Goal: Task Accomplishment & Management: Manage account settings

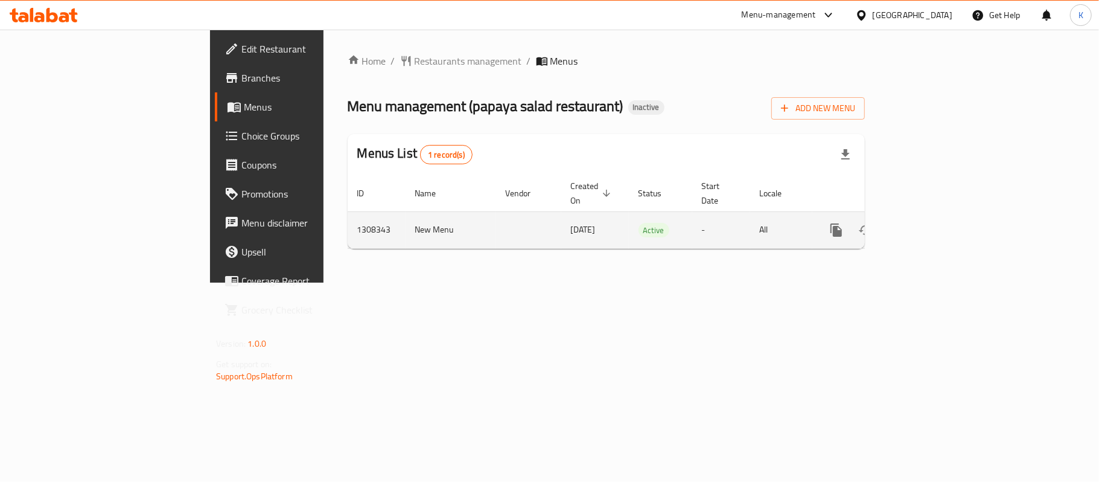
click at [931, 223] on icon "enhanced table" at bounding box center [923, 230] width 14 height 14
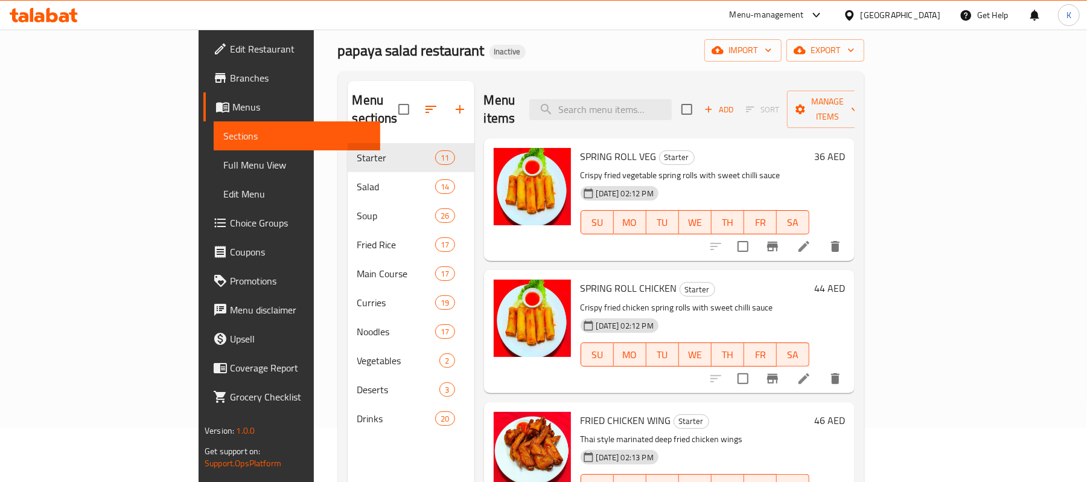
scroll to position [170, 0]
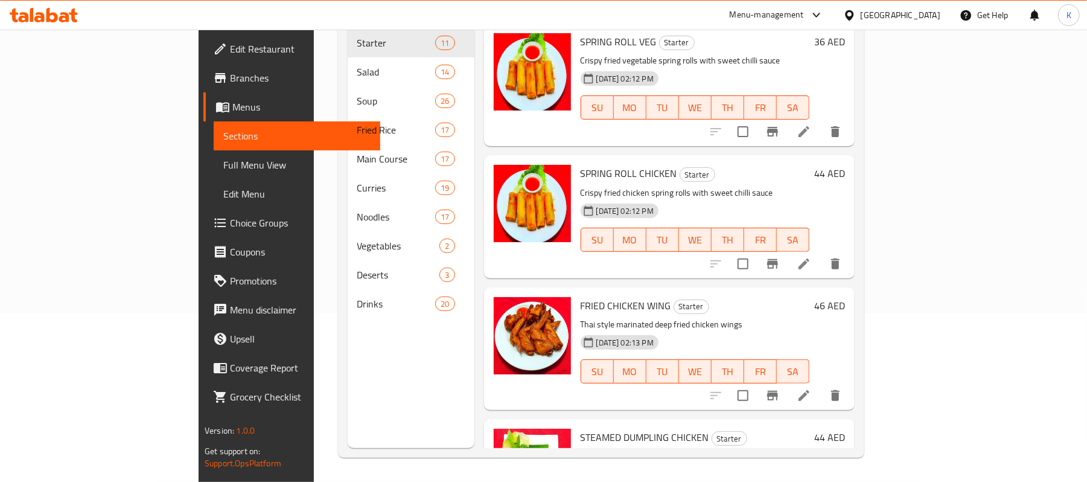
click at [223, 160] on span "Full Menu View" at bounding box center [296, 165] width 147 height 14
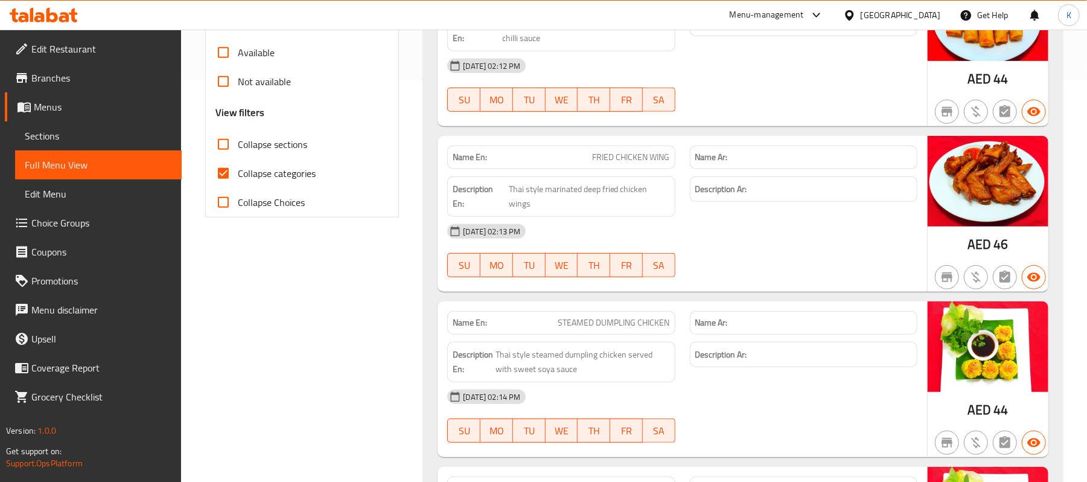
scroll to position [357, 0]
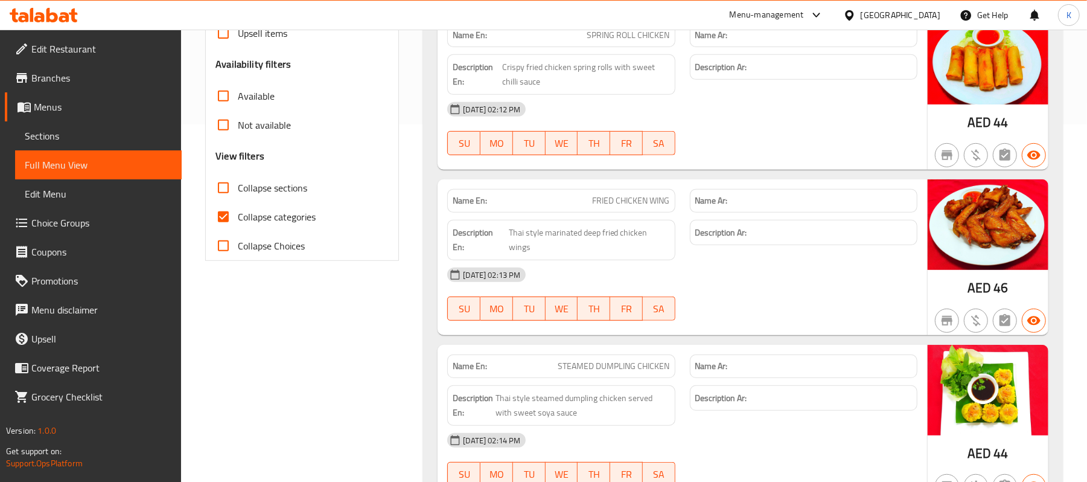
click at [273, 188] on span "Collapse sections" at bounding box center [272, 187] width 69 height 14
click at [238, 188] on input "Collapse sections" at bounding box center [223, 187] width 29 height 29
checkbox input "true"
click at [279, 215] on span "Collapse categories" at bounding box center [277, 216] width 78 height 14
click at [238, 215] on input "Collapse categories" at bounding box center [223, 216] width 29 height 29
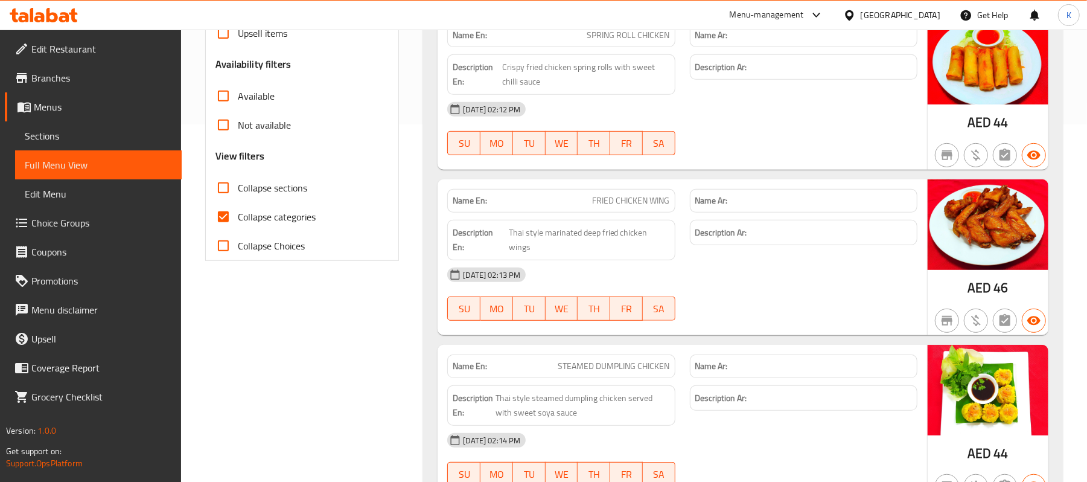
checkbox input "false"
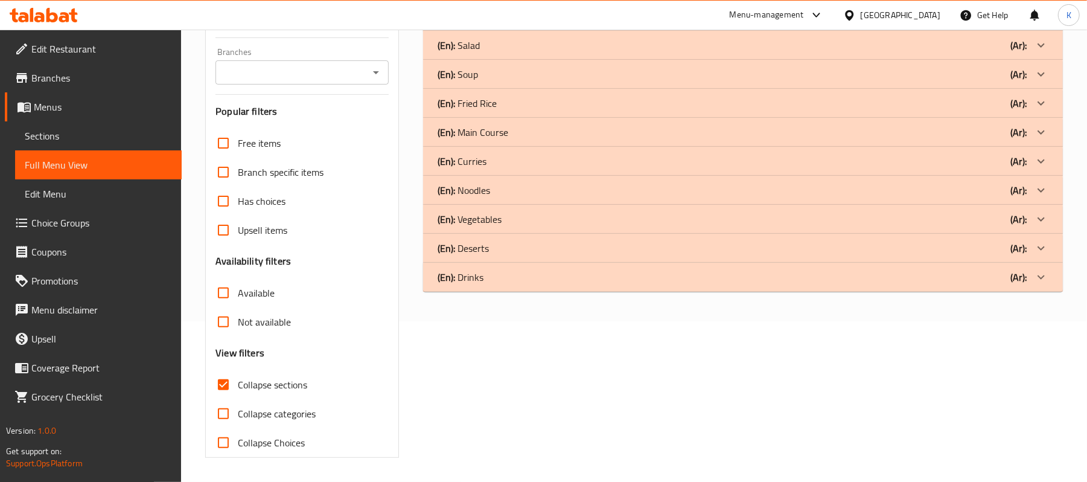
scroll to position [162, 0]
drag, startPoint x: 276, startPoint y: 386, endPoint x: 527, endPoint y: 295, distance: 266.7
click at [278, 386] on span "Collapse sections" at bounding box center [272, 384] width 69 height 14
click at [238, 386] on input "Collapse sections" at bounding box center [223, 384] width 29 height 29
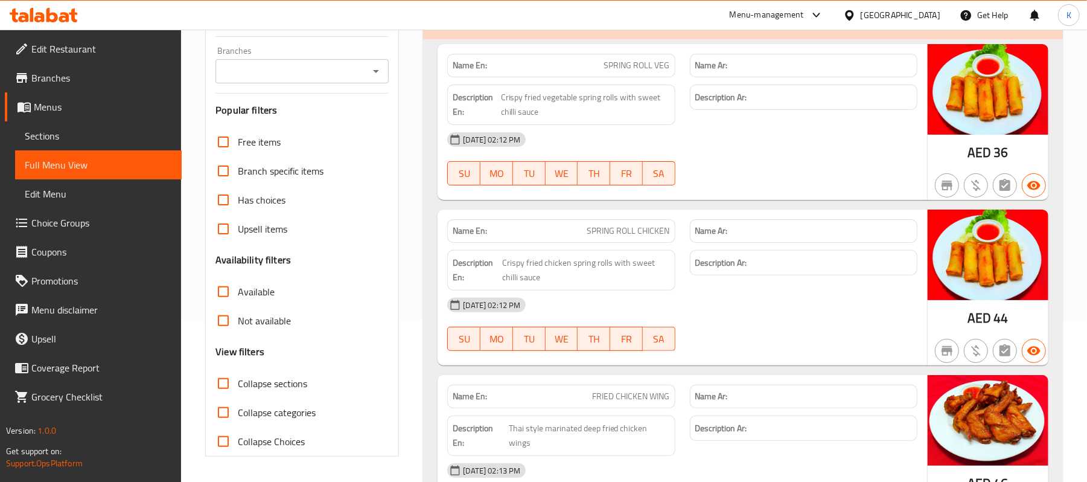
click at [447, 254] on div "Description En: Crispy fried chicken spring rolls with sweet chilli sauce" at bounding box center [561, 270] width 242 height 55
click at [293, 380] on span "Collapse sections" at bounding box center [272, 383] width 69 height 14
click at [238, 380] on input "Collapse sections" at bounding box center [223, 383] width 29 height 29
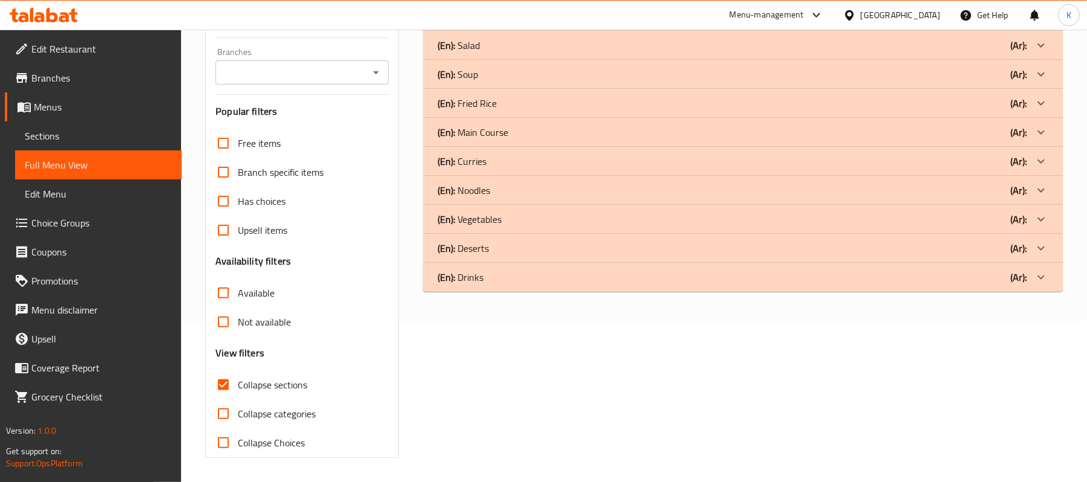
click at [274, 392] on span "Collapse sections" at bounding box center [272, 384] width 69 height 14
click at [238, 392] on input "Collapse sections" at bounding box center [223, 384] width 29 height 29
checkbox input "false"
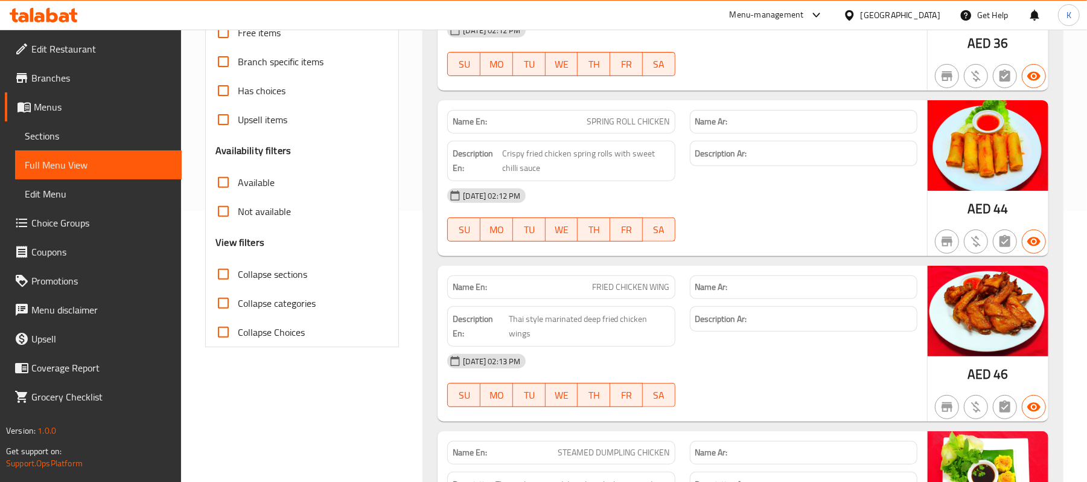
scroll to position [0, 0]
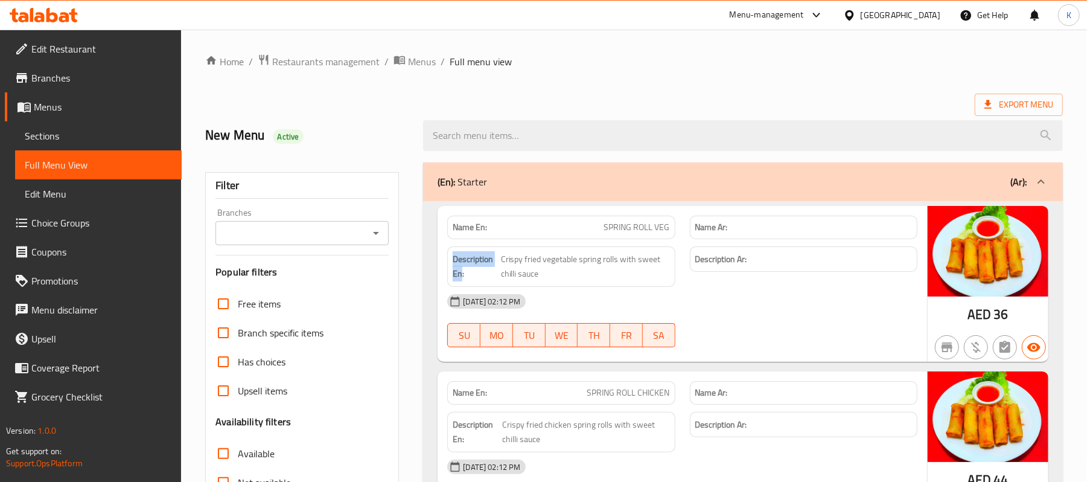
drag, startPoint x: 452, startPoint y: 266, endPoint x: 445, endPoint y: 262, distance: 7.9
click at [445, 262] on div "Description En: Crispy fried vegetable spring rolls with sweet chilli sauce" at bounding box center [561, 266] width 242 height 55
click at [432, 65] on span "Menus" at bounding box center [422, 61] width 28 height 14
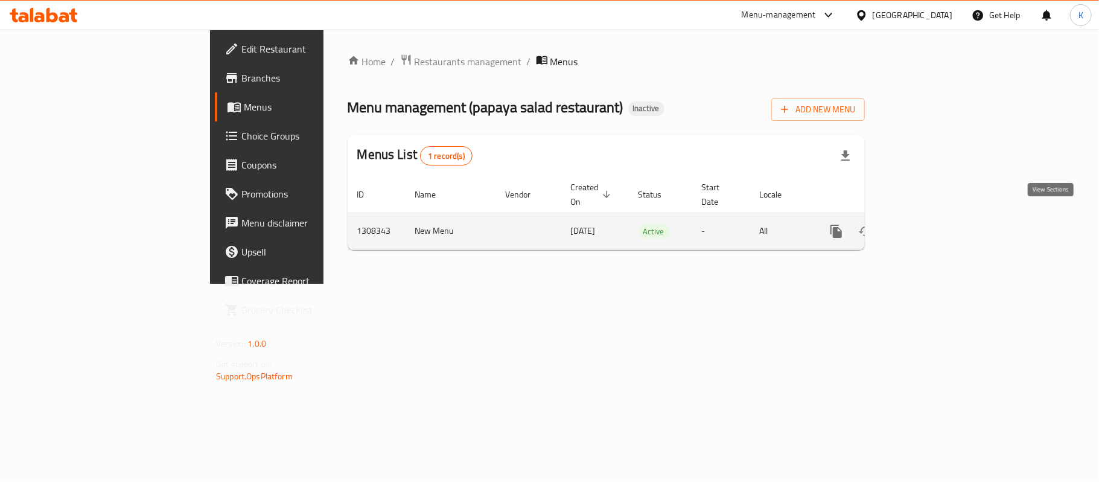
click at [938, 217] on link "enhanced table" at bounding box center [923, 231] width 29 height 29
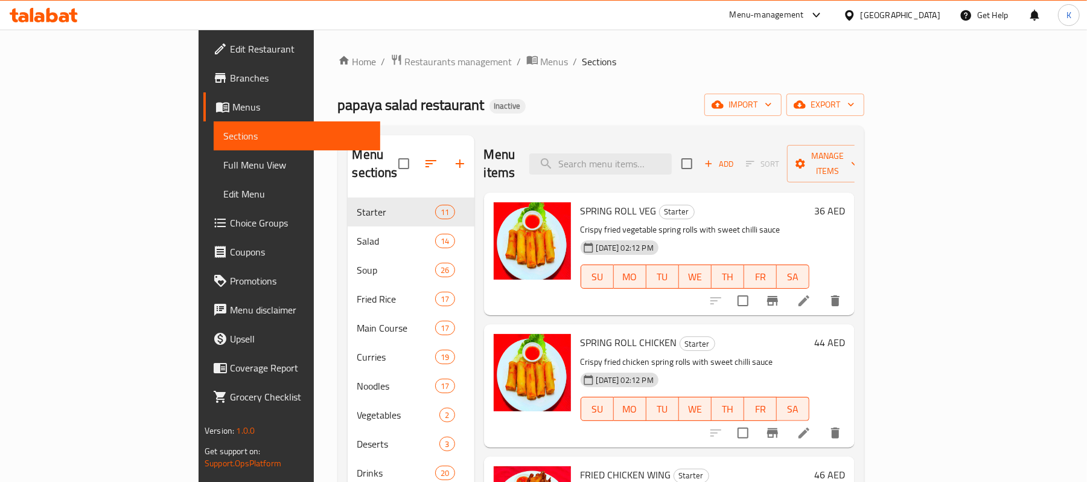
click at [214, 148] on link "Sections" at bounding box center [297, 135] width 167 height 29
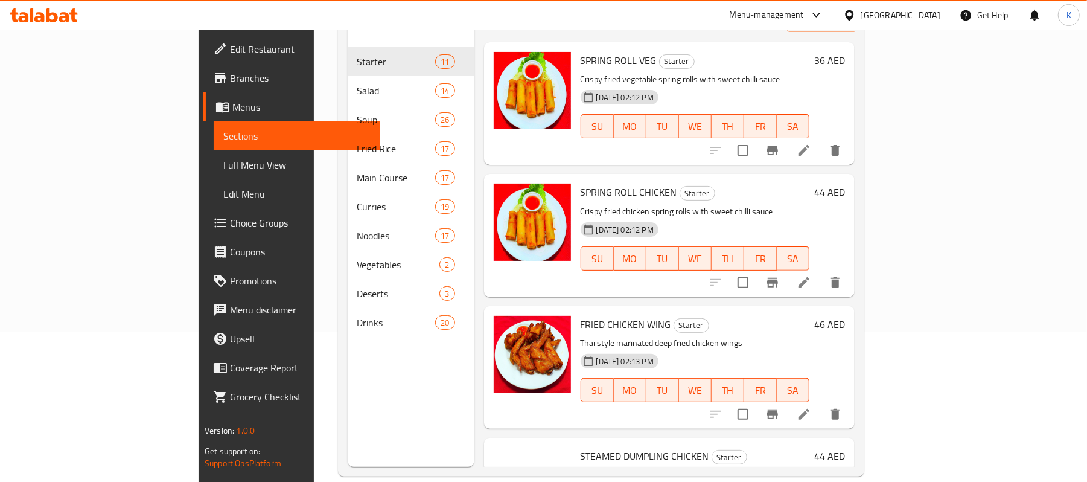
scroll to position [170, 0]
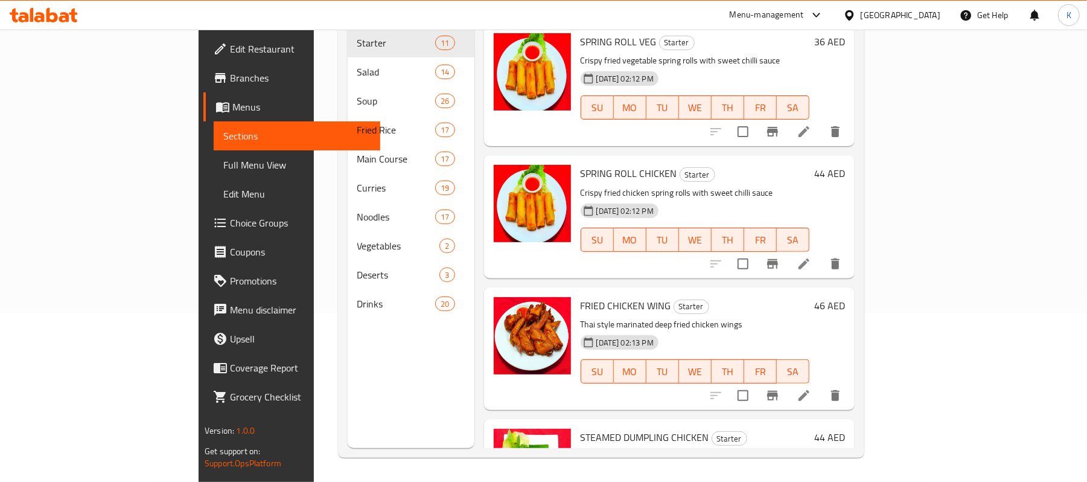
click at [223, 165] on span "Full Menu View" at bounding box center [296, 165] width 147 height 14
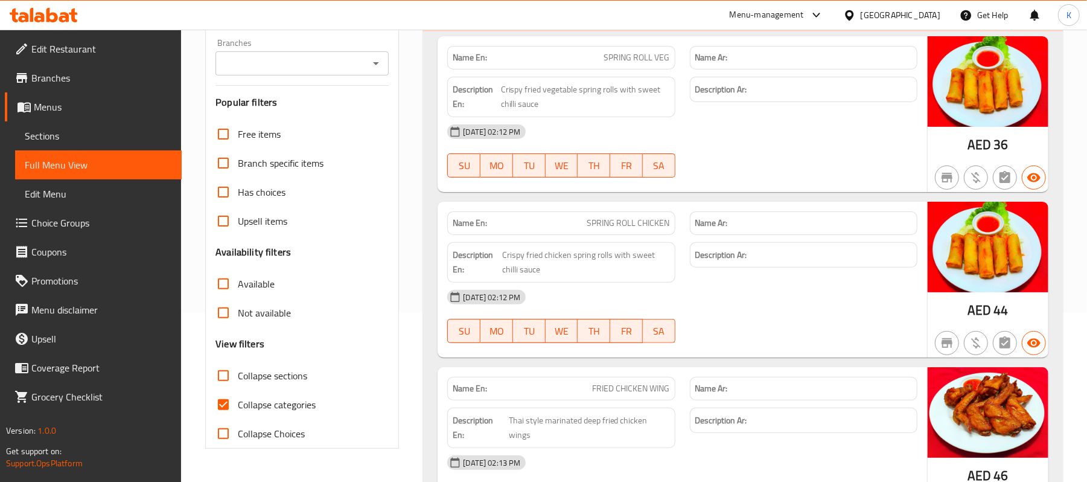
click at [284, 409] on span "Collapse categories" at bounding box center [277, 404] width 78 height 14
click at [238, 409] on input "Collapse categories" at bounding box center [223, 404] width 29 height 29
checkbox input "false"
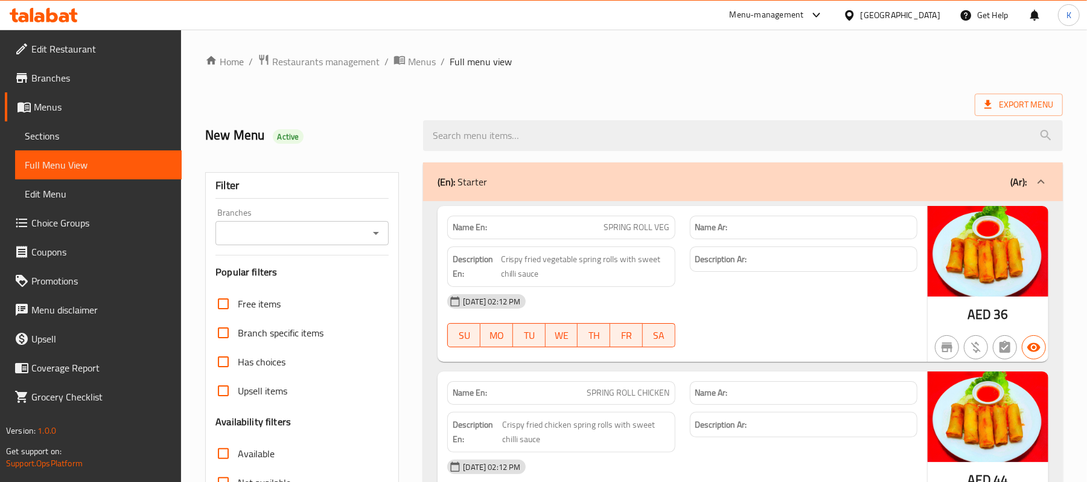
click at [138, 136] on span "Sections" at bounding box center [98, 136] width 147 height 14
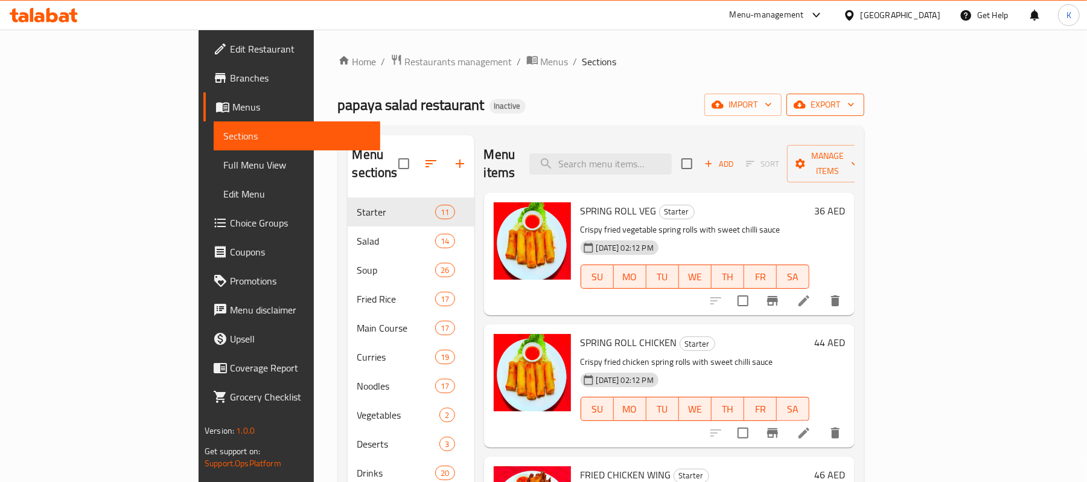
click at [854, 106] on icon "button" at bounding box center [851, 105] width 6 height 4
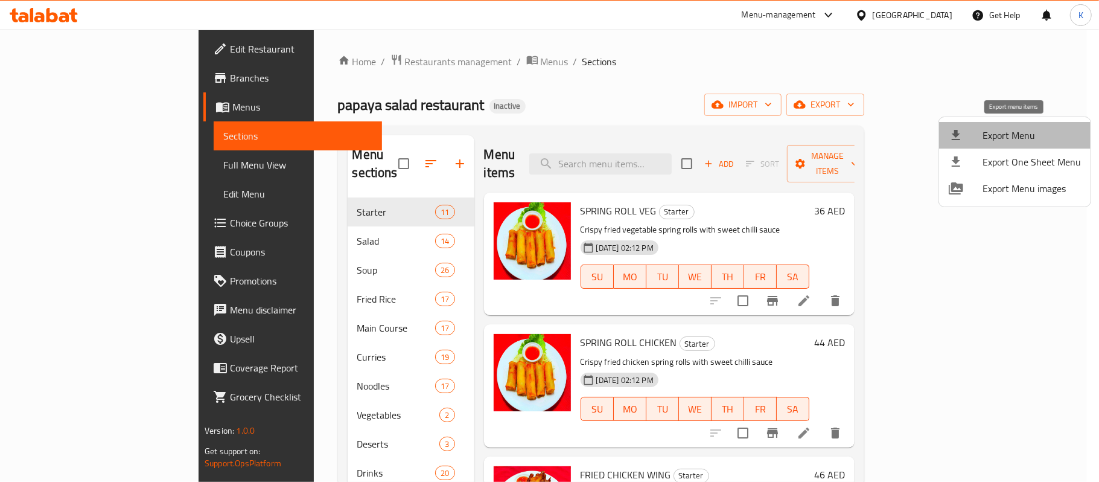
click at [1015, 132] on span "Export Menu" at bounding box center [1032, 135] width 98 height 14
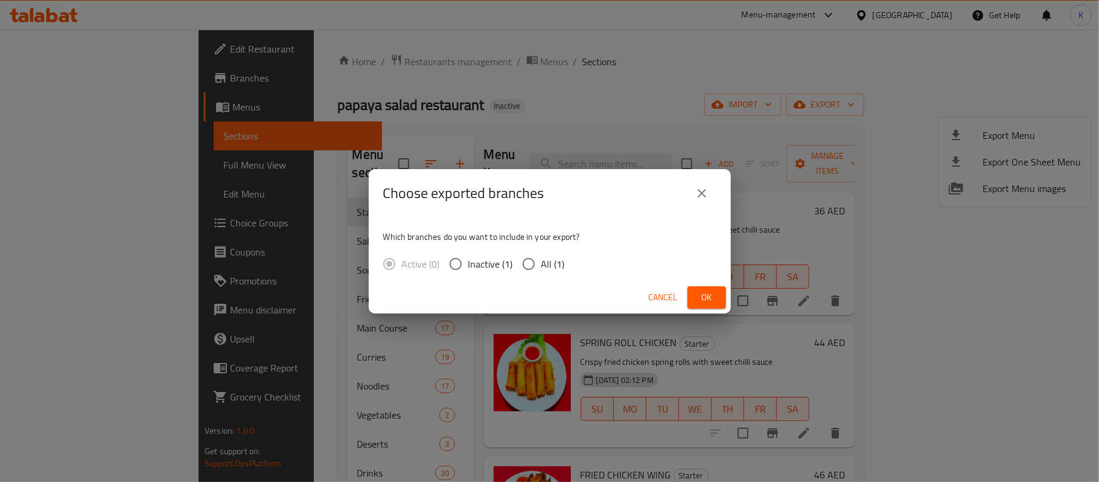
click at [535, 267] on input "All (1)" at bounding box center [528, 263] width 25 height 25
radio input "true"
click at [713, 302] on span "Ok" at bounding box center [706, 297] width 19 height 15
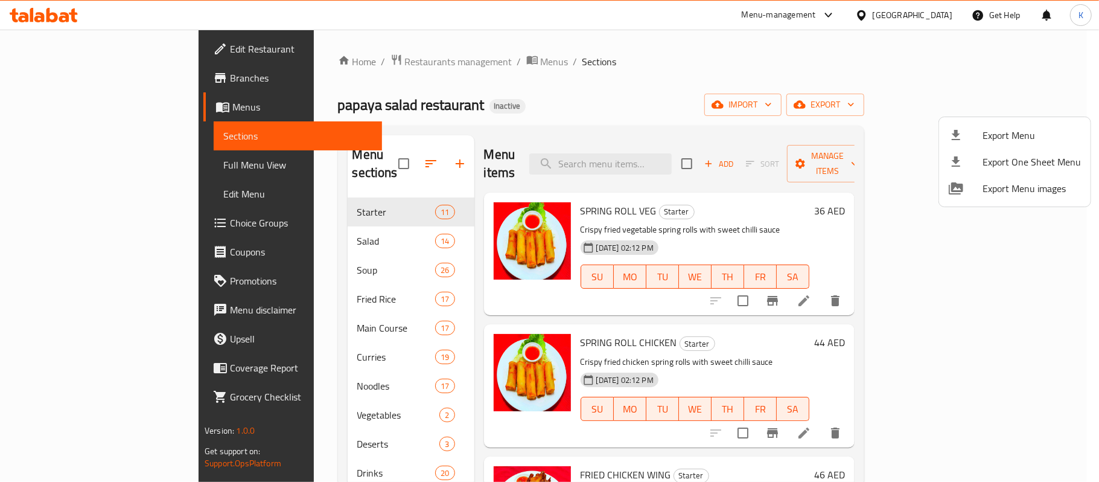
drag, startPoint x: 686, startPoint y: 59, endPoint x: 696, endPoint y: 51, distance: 12.6
click at [686, 59] on div at bounding box center [549, 241] width 1099 height 482
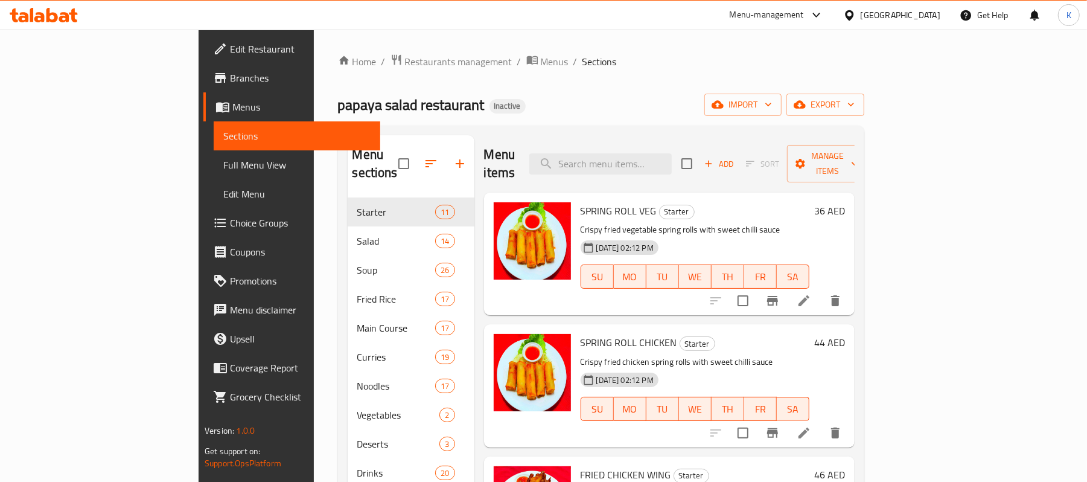
click at [223, 163] on span "Full Menu View" at bounding box center [296, 165] width 147 height 14
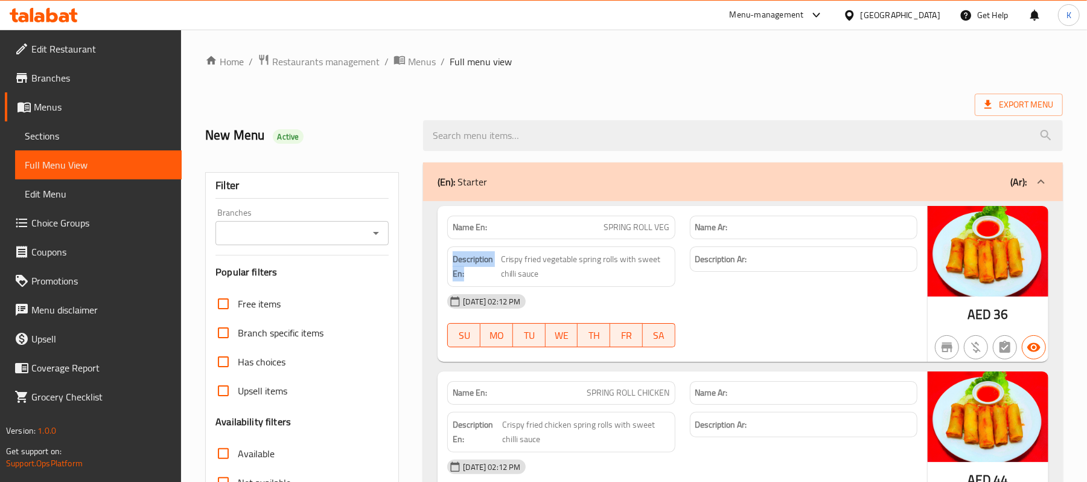
drag, startPoint x: 471, startPoint y: 278, endPoint x: 451, endPoint y: 264, distance: 23.8
click at [451, 264] on div "Description En: Crispy fried vegetable spring rolls with sweet chilli sauce" at bounding box center [561, 266] width 228 height 40
copy strong "Description En:"
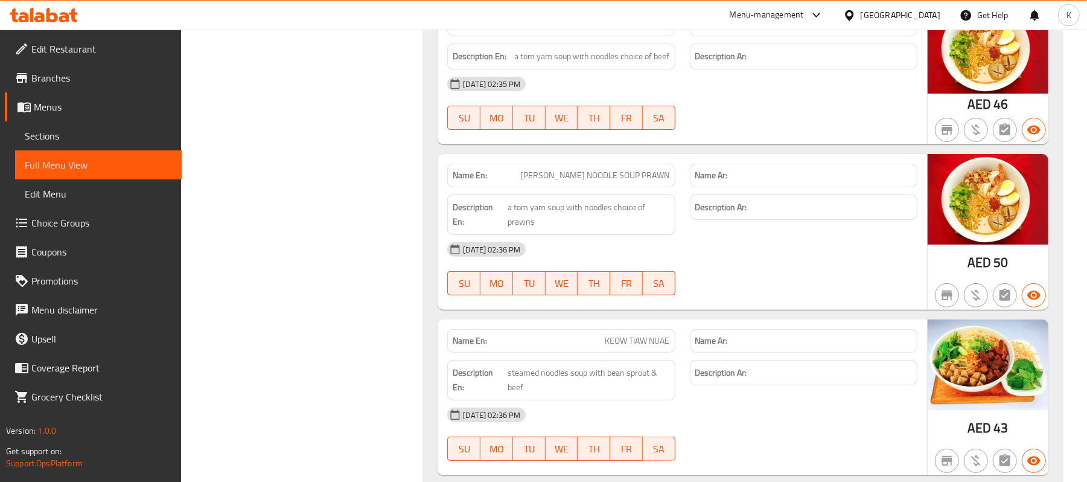
scroll to position [23440, 0]
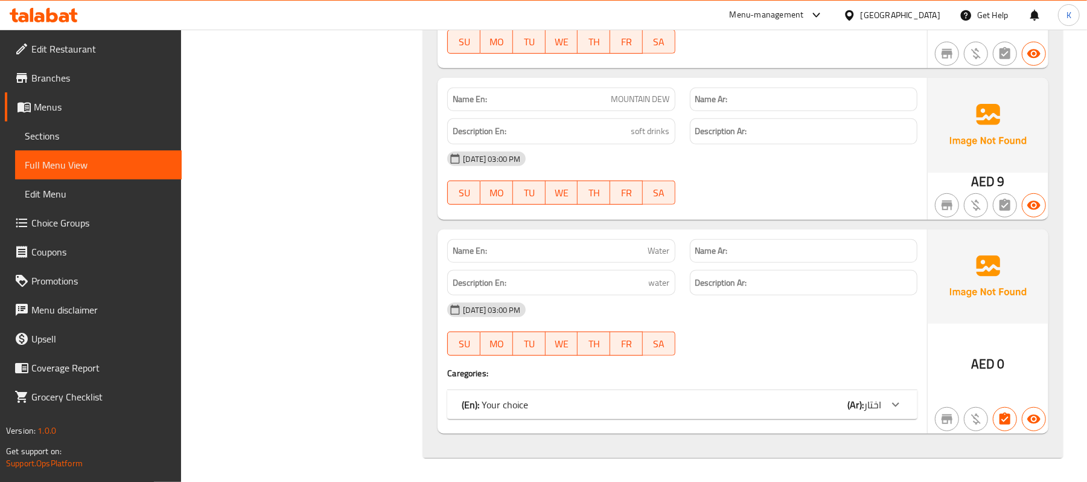
click at [653, 403] on div "(En): Your choice (Ar): اختار" at bounding box center [671, 404] width 419 height 14
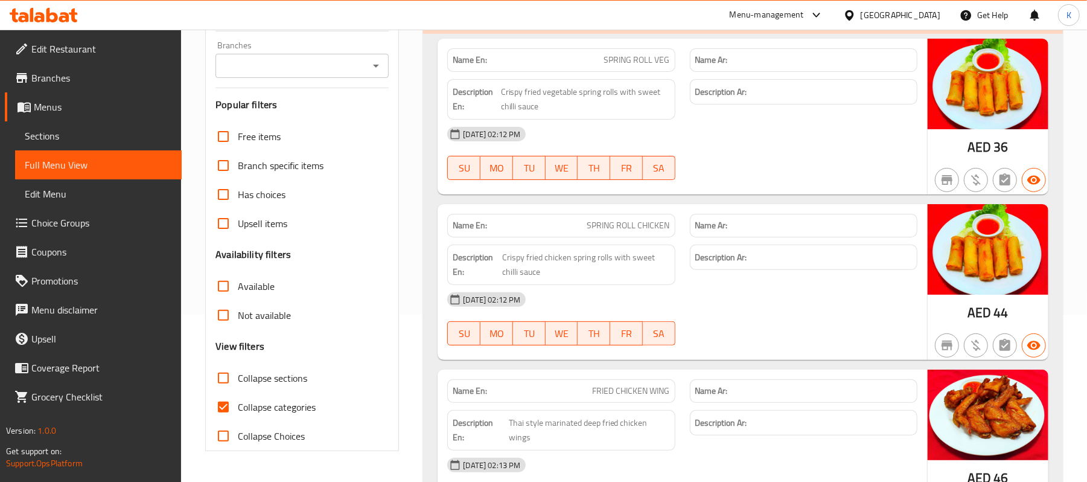
scroll to position [0, 0]
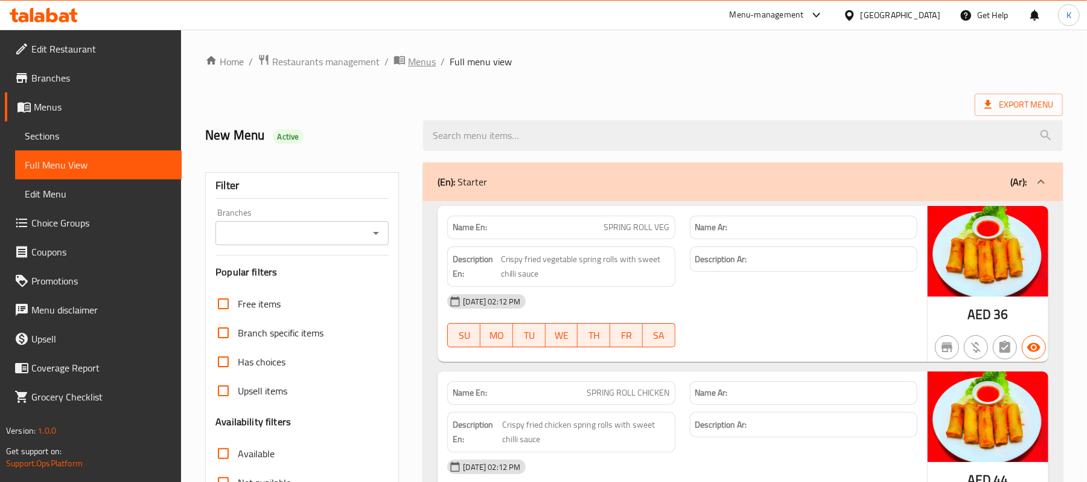
click at [427, 68] on span "Menus" at bounding box center [422, 61] width 28 height 14
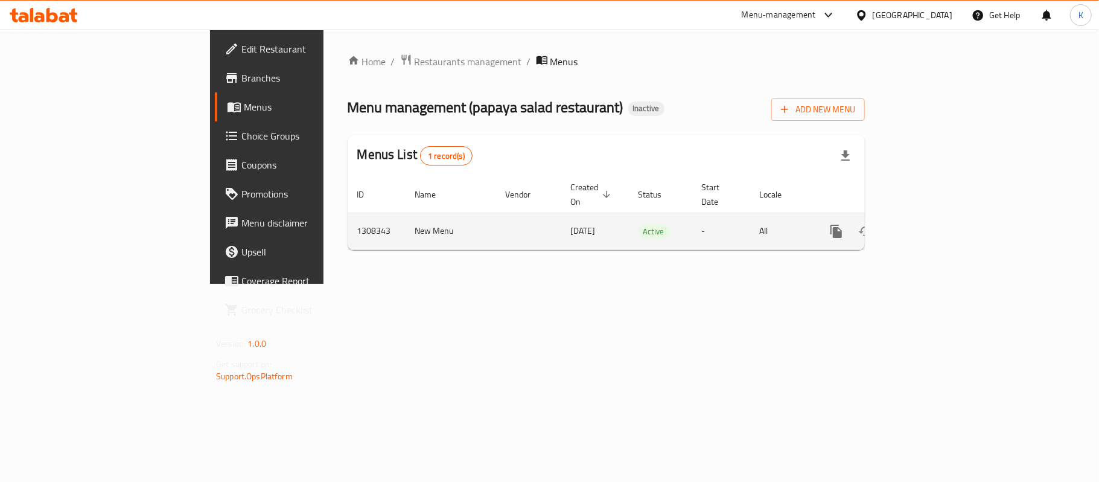
click at [931, 224] on icon "enhanced table" at bounding box center [923, 231] width 14 height 14
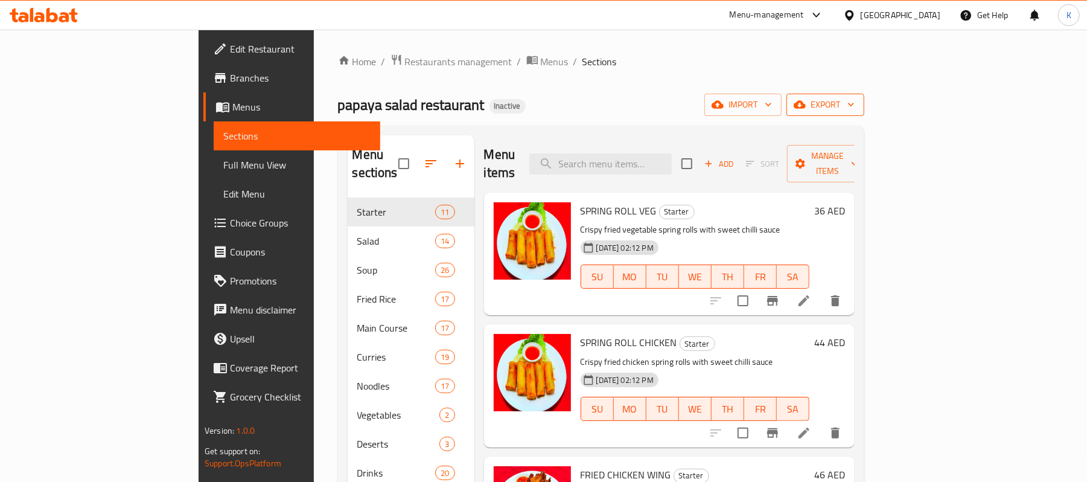
click at [855, 107] on span "export" at bounding box center [825, 104] width 59 height 15
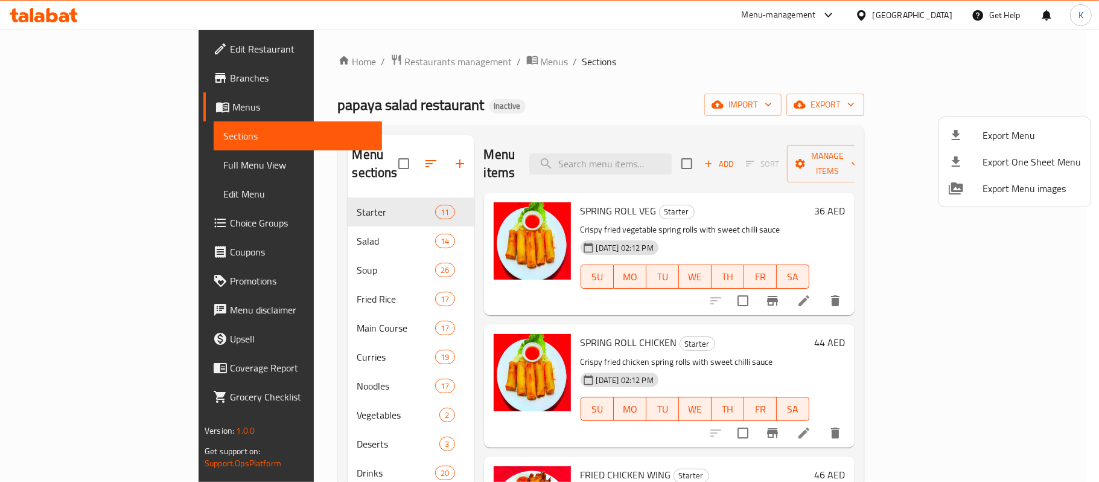
click at [1014, 128] on span "Export Menu" at bounding box center [1032, 135] width 98 height 14
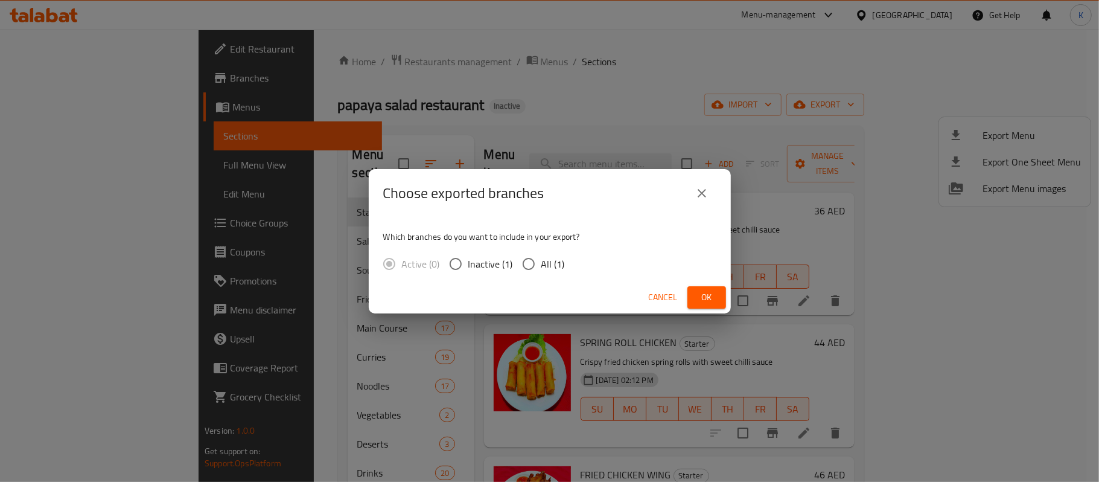
click at [546, 253] on label "All (1)" at bounding box center [540, 263] width 49 height 25
click at [541, 253] on input "All (1)" at bounding box center [528, 263] width 25 height 25
radio input "true"
click at [701, 302] on span "Ok" at bounding box center [706, 297] width 19 height 15
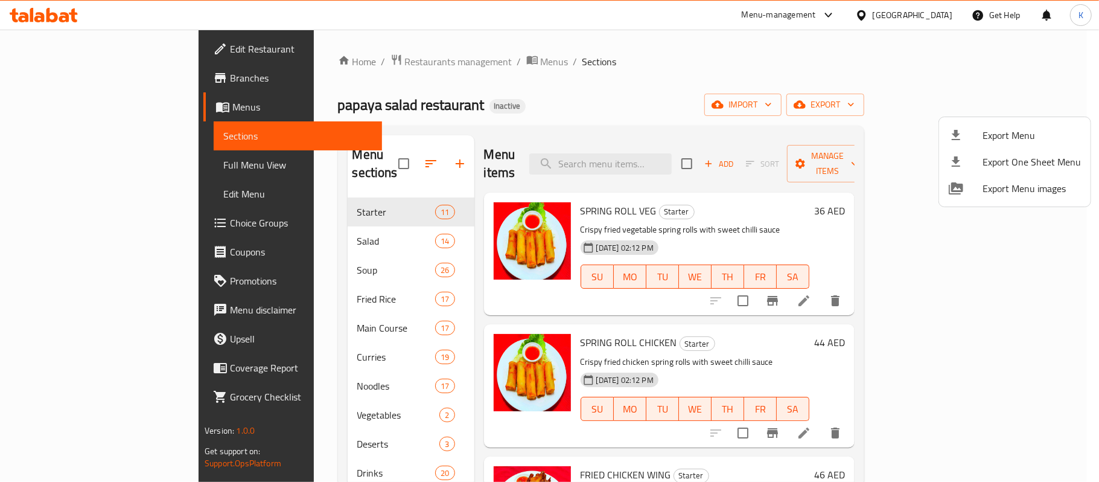
click at [276, 299] on div at bounding box center [549, 241] width 1099 height 482
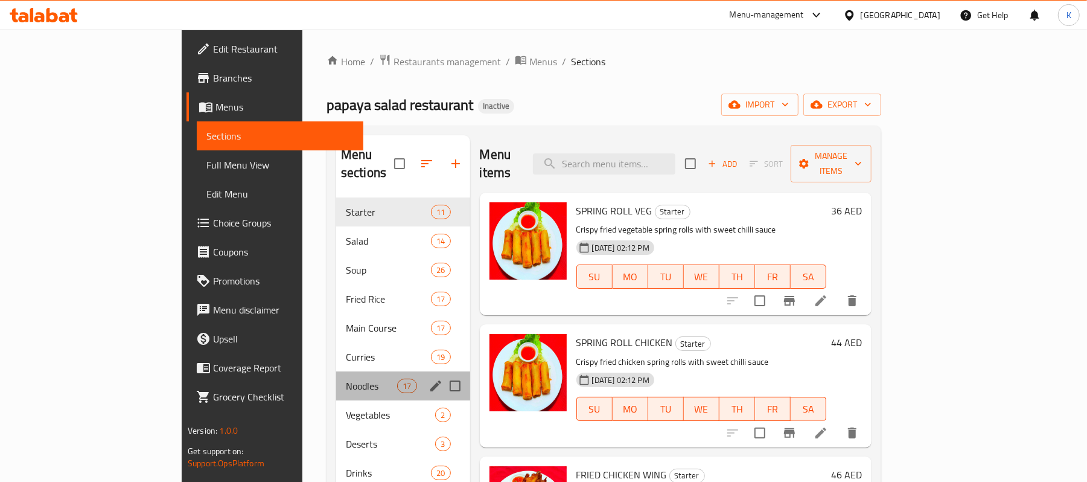
click at [346, 378] on span "Noodles" at bounding box center [371, 385] width 51 height 14
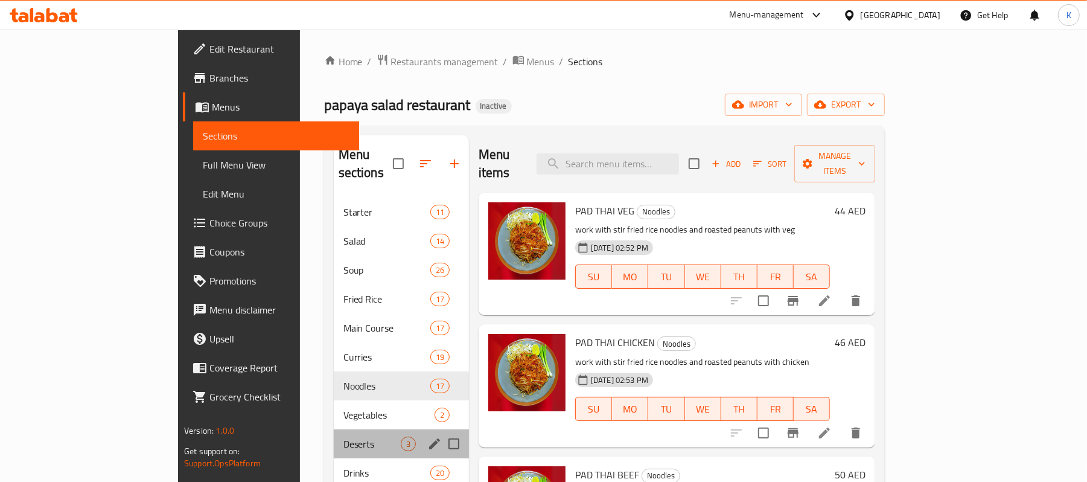
click at [334, 439] on div "Deserts 3" at bounding box center [401, 443] width 135 height 29
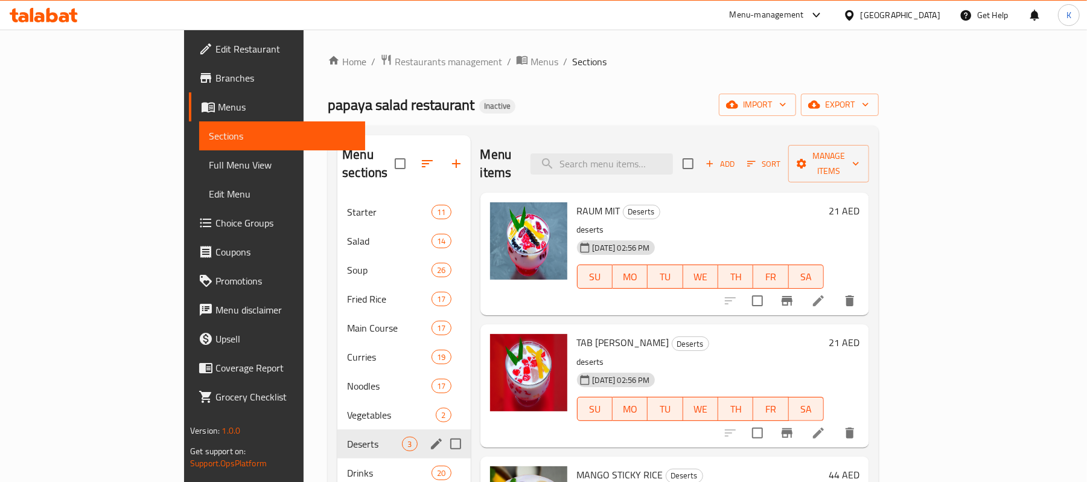
click at [337, 435] on div "Deserts 3" at bounding box center [403, 443] width 133 height 29
click at [347, 465] on span "Drinks" at bounding box center [389, 472] width 84 height 14
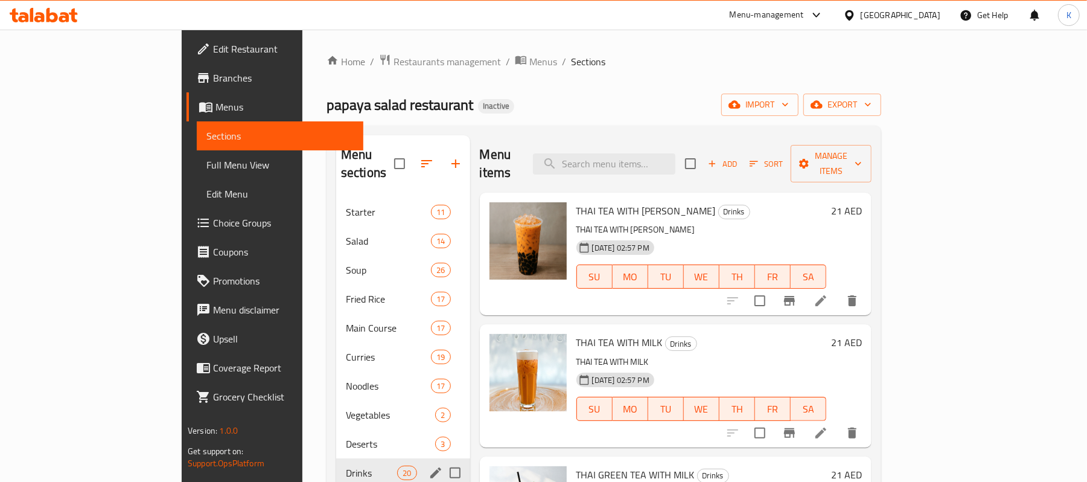
click at [336, 433] on div "Deserts 3" at bounding box center [403, 443] width 134 height 29
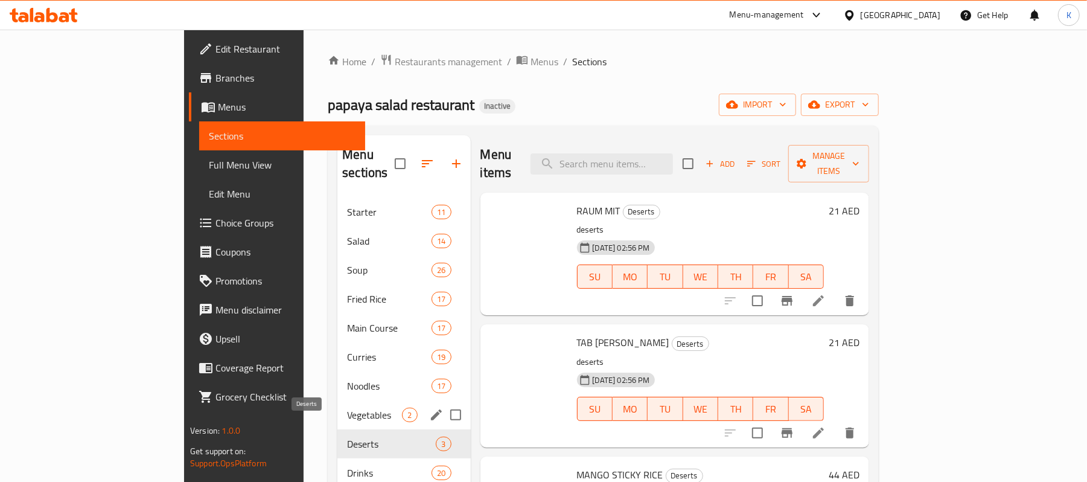
click at [337, 400] on div "Vegetables 2" at bounding box center [403, 414] width 133 height 29
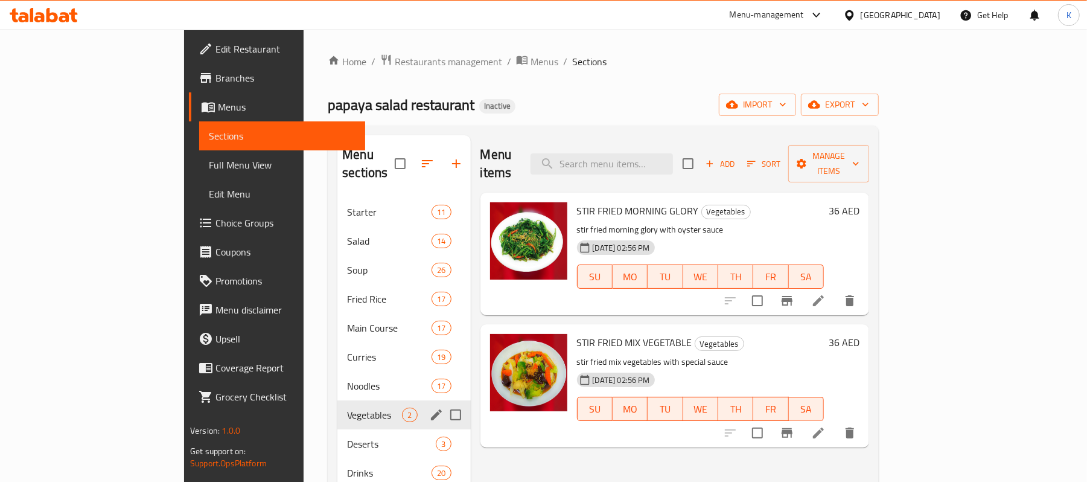
click at [337, 381] on div "Noodles 17" at bounding box center [403, 385] width 133 height 29
click at [337, 371] on div "Noodles 17" at bounding box center [403, 385] width 133 height 29
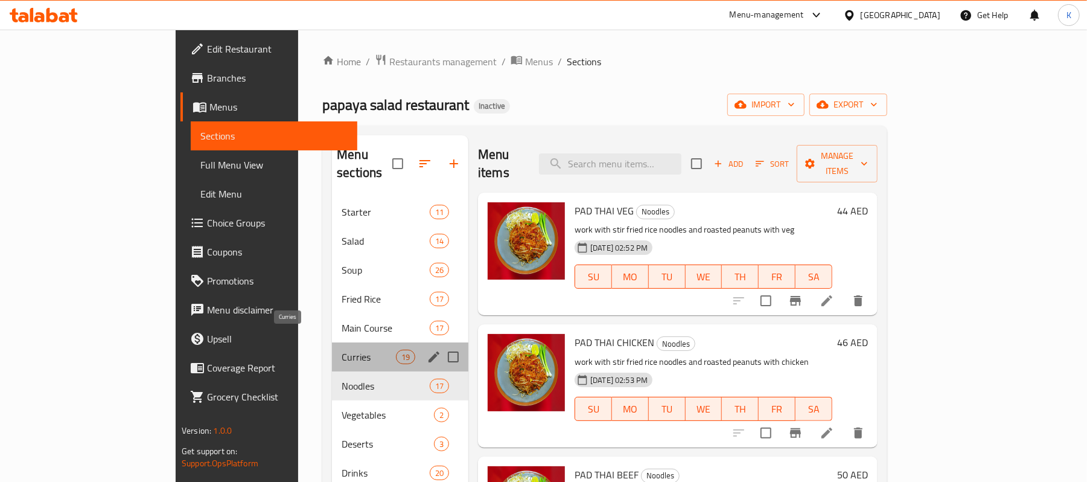
click at [342, 349] on span "Curries" at bounding box center [369, 356] width 54 height 14
click at [342, 320] on span "Main Course" at bounding box center [386, 327] width 88 height 14
click at [332, 313] on div "Main Course 17" at bounding box center [400, 327] width 136 height 29
click at [332, 288] on div "Fried Rice 17" at bounding box center [400, 298] width 136 height 29
click at [332, 284] on div "Fried Rice 17" at bounding box center [400, 298] width 136 height 29
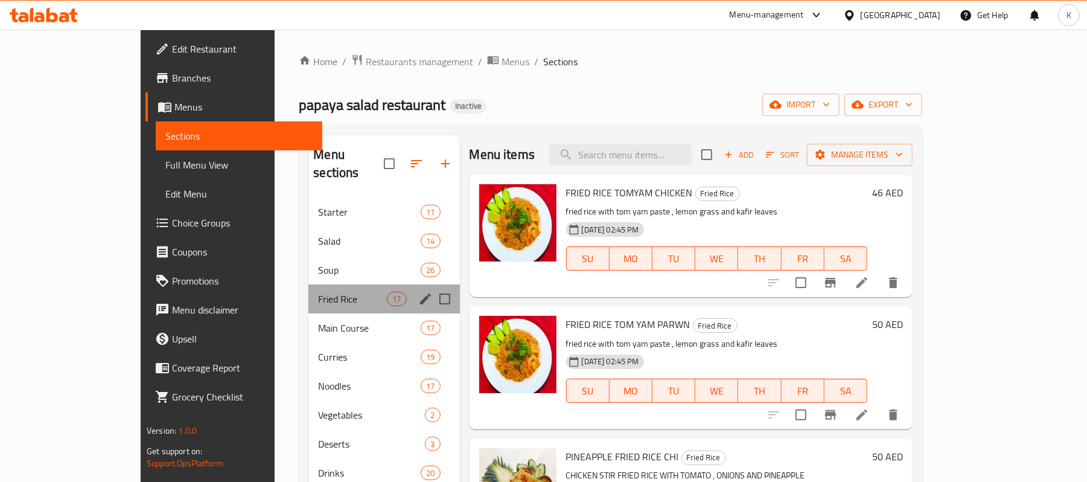
click at [311, 284] on div "Fried Rice 17" at bounding box center [383, 298] width 151 height 29
click at [318, 234] on span "Salad" at bounding box center [352, 241] width 69 height 14
click at [318, 205] on span "Starter" at bounding box center [369, 212] width 103 height 14
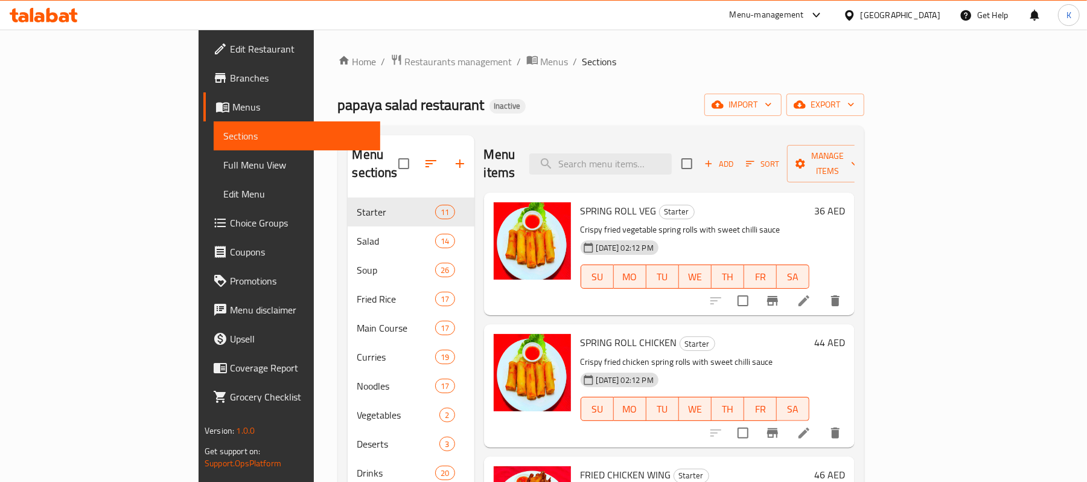
click at [629, 144] on div "Menu items Add Sort Manage items" at bounding box center [669, 163] width 371 height 57
click at [640, 155] on input "search" at bounding box center [600, 163] width 142 height 21
paste input "TOM YAM CHICKEN"
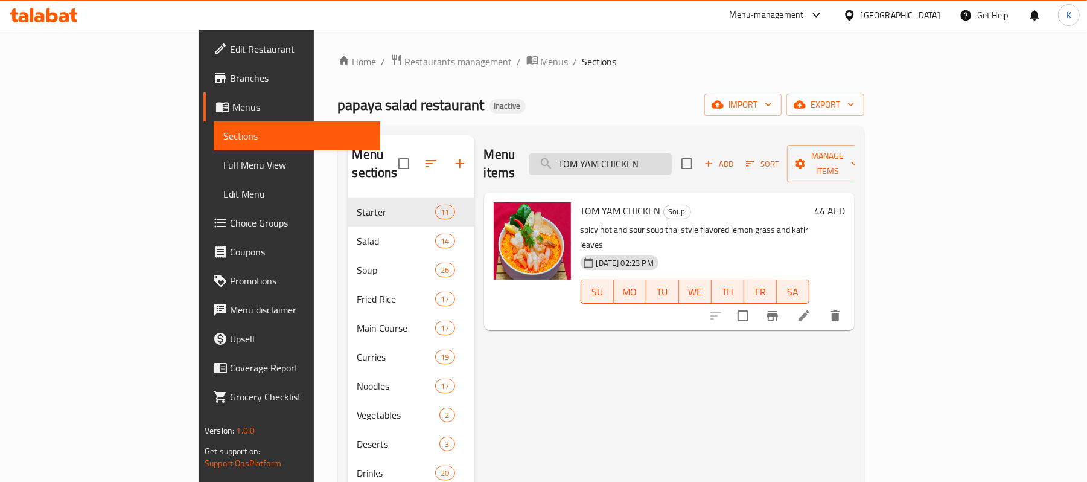
paste input "AM SAU"
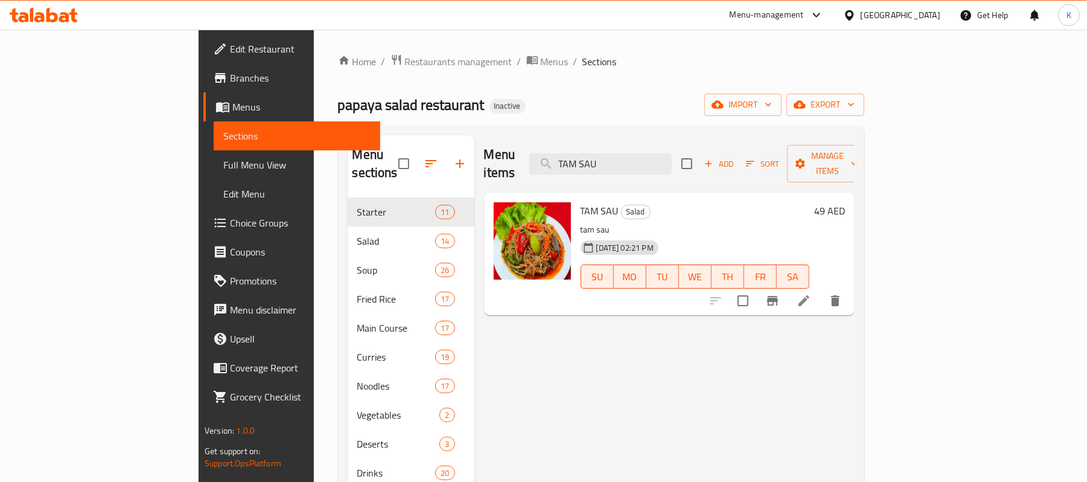
paste input "KEOW TIAW NUAE"
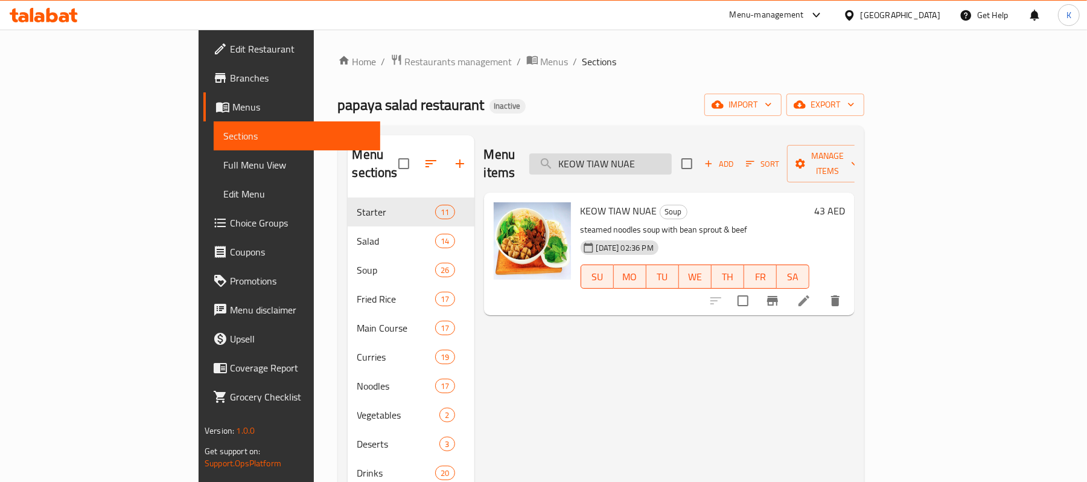
click at [672, 155] on input "KEOW TIAW NUAE" at bounding box center [600, 163] width 142 height 21
paste input "[PERSON_NAME]"
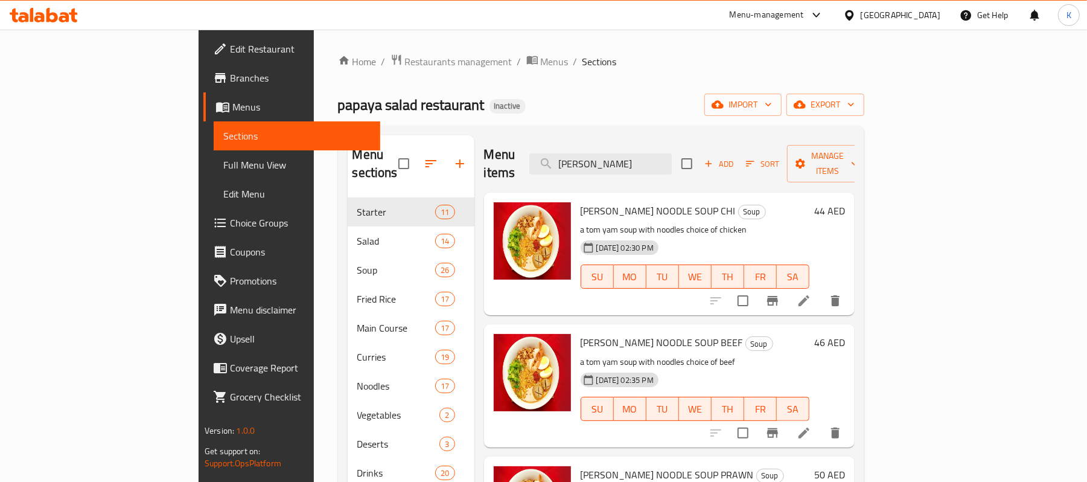
type input "[PERSON_NAME]"
drag, startPoint x: 93, startPoint y: 172, endPoint x: 712, endPoint y: 88, distance: 624.9
click at [214, 172] on link "Full Menu View" at bounding box center [297, 164] width 167 height 29
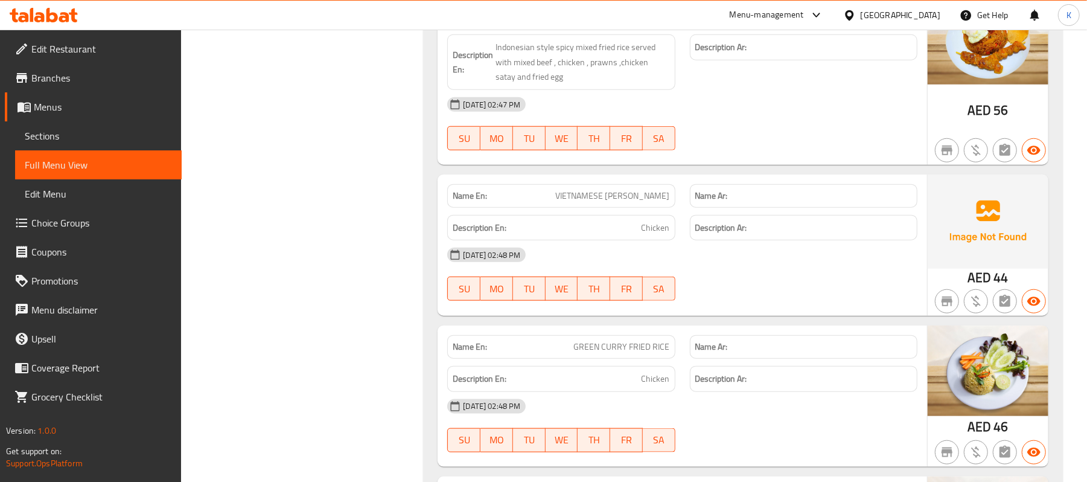
scroll to position [10581, 0]
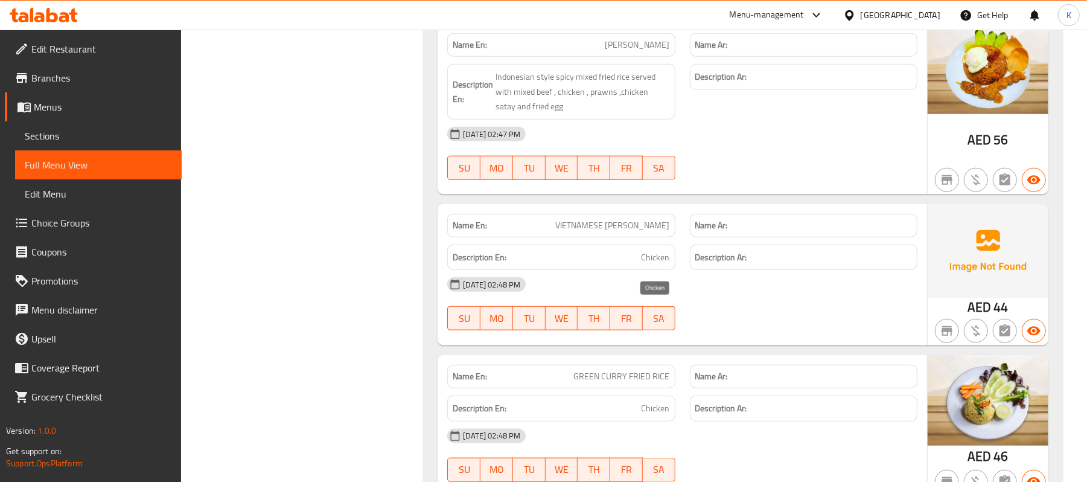
click at [660, 265] on span "Chicken" at bounding box center [656, 257] width 28 height 15
copy span "Chicken"
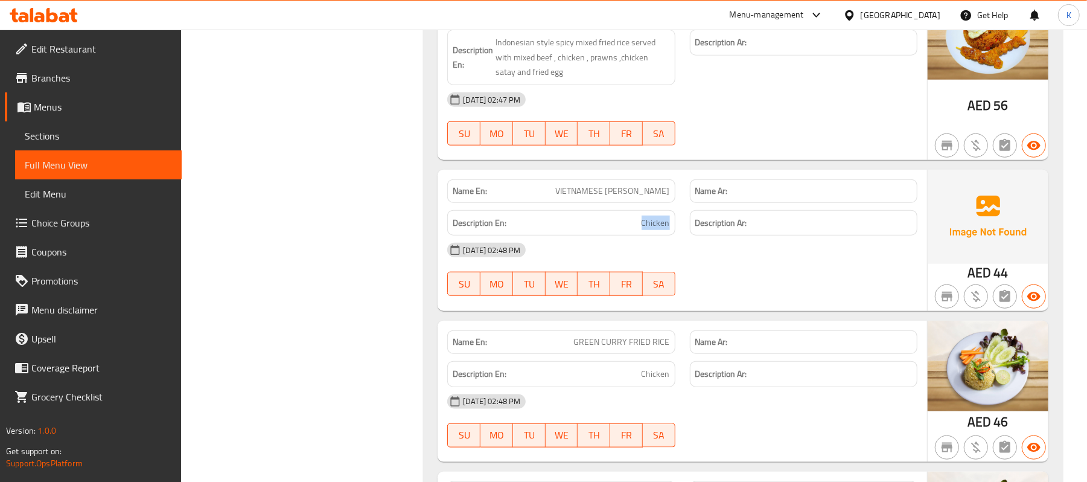
scroll to position [10768, 0]
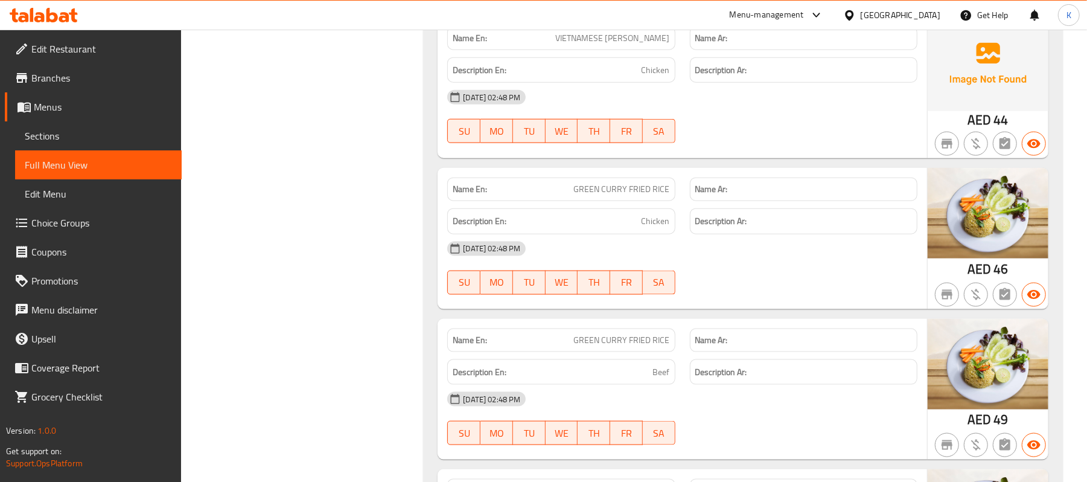
click at [681, 241] on div "Description En: Chicken" at bounding box center [561, 221] width 242 height 40
click at [657, 234] on div "Description En: Chicken" at bounding box center [561, 221] width 228 height 26
copy span "Chicken"
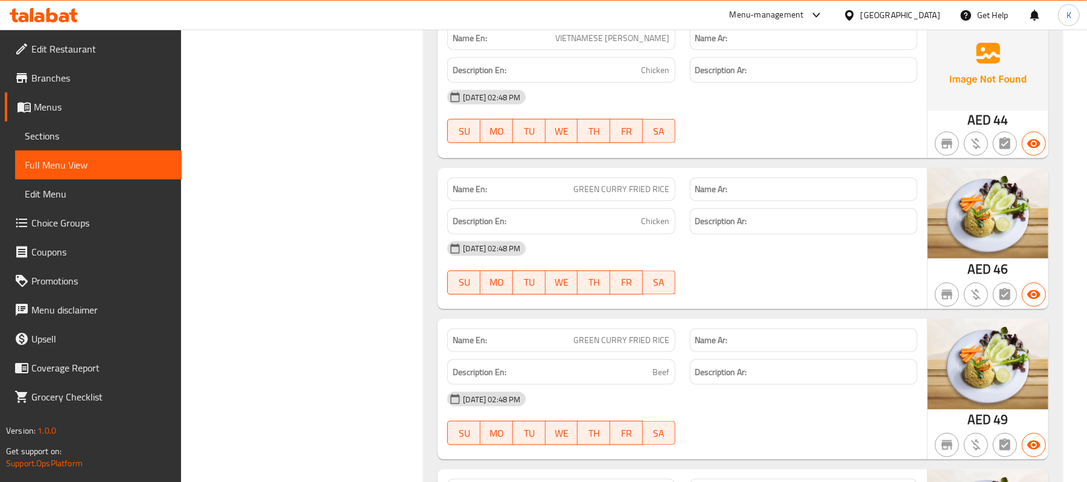
click at [582, 196] on span "GREEN CURRY FRIED RICE" at bounding box center [622, 189] width 96 height 13
copy span "GREEN CURRY FRIED RICE"
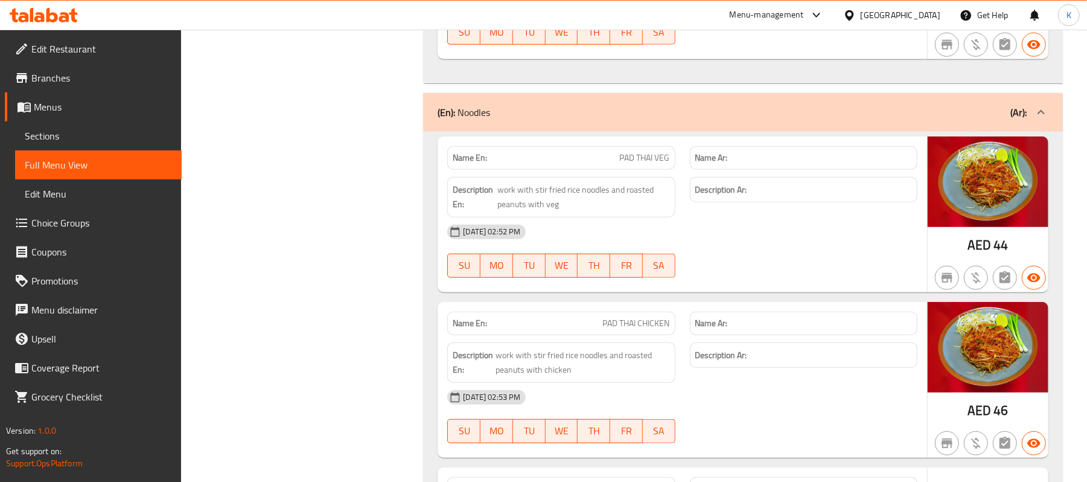
scroll to position [18855, 0]
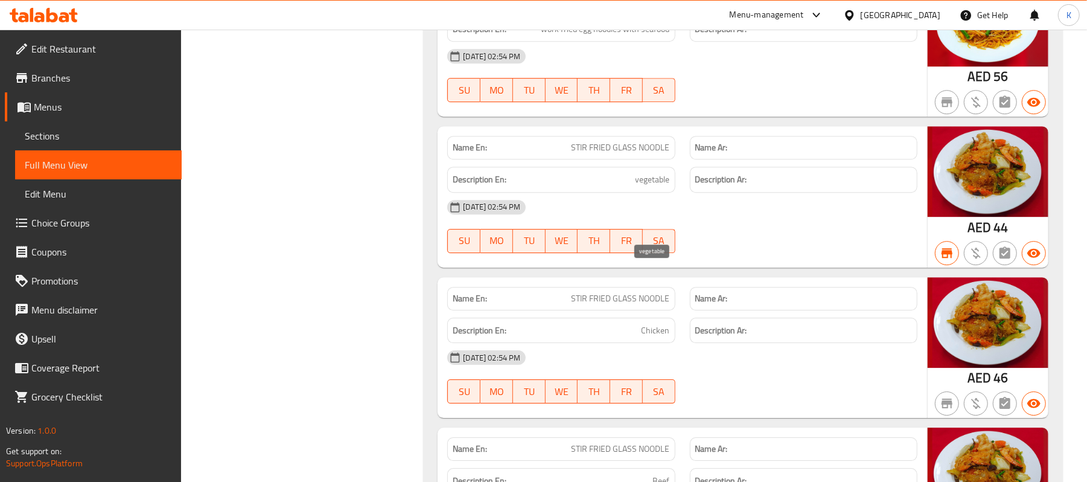
click at [645, 187] on span "vegetable" at bounding box center [653, 179] width 34 height 15
copy span "vegetable"
click at [631, 154] on span "STIR FRIED GLASS NOODLE" at bounding box center [621, 147] width 98 height 13
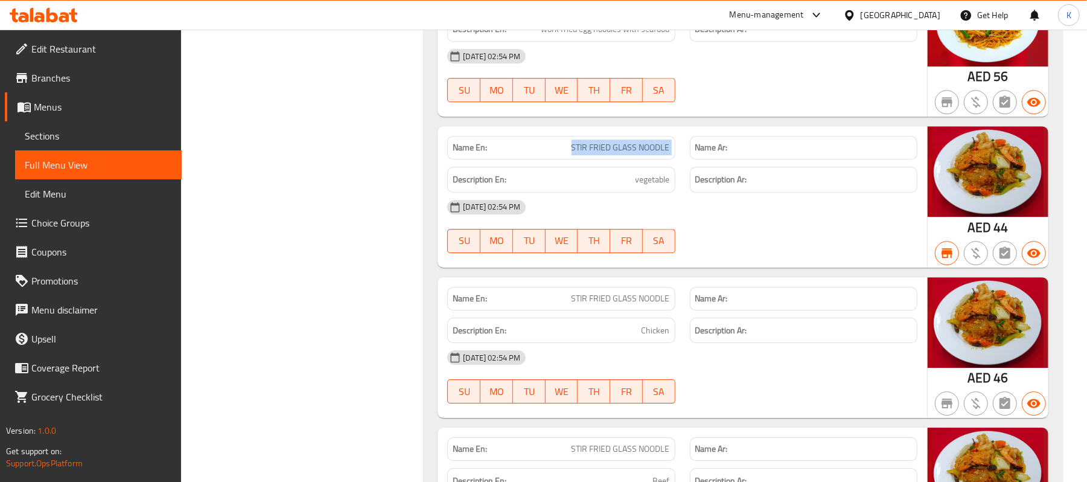
click at [631, 154] on span "STIR FRIED GLASS NOODLE" at bounding box center [621, 147] width 98 height 13
copy span "STIR FRIED GLASS NOODLE"
click at [648, 187] on span "vegetable" at bounding box center [653, 179] width 34 height 15
copy span "vegetable"
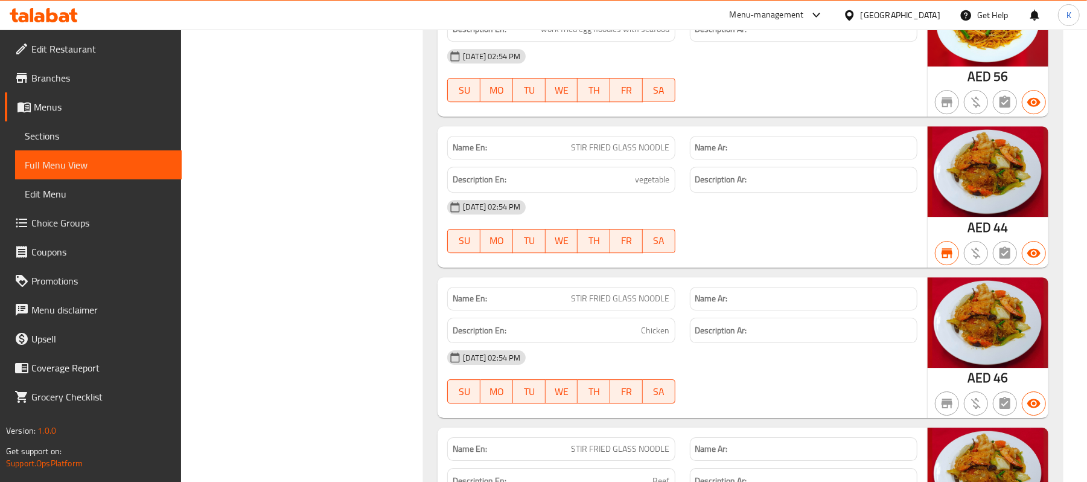
click at [658, 343] on div "Description En: Chicken" at bounding box center [561, 330] width 228 height 26
copy span "Chicken"
click at [623, 221] on div "Name En: STIR FRIED GLASS NOODLE Name Ar: Description En: vegetable Description…" at bounding box center [682, 196] width 489 height 141
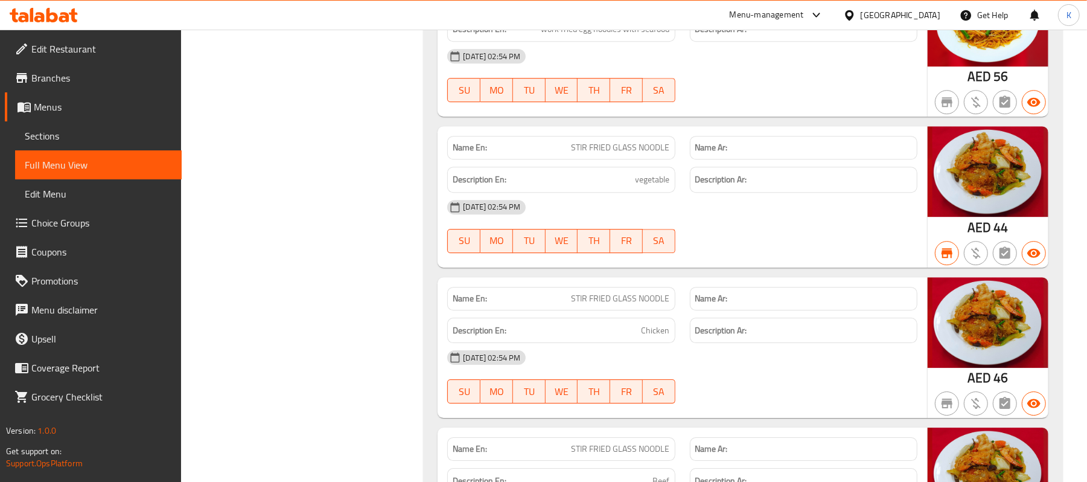
copy span "HAKKA NOODLE SEAFOOD"
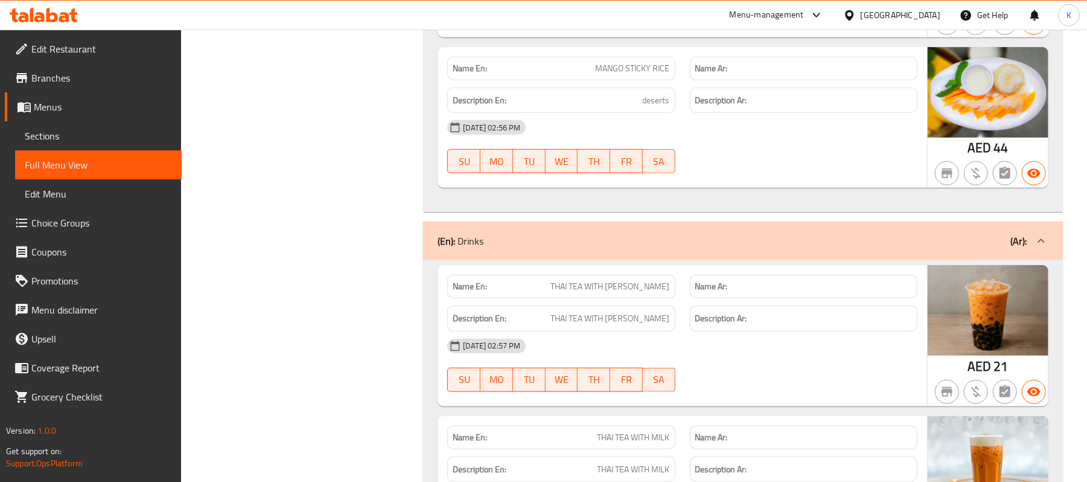
scroll to position [21025, 0]
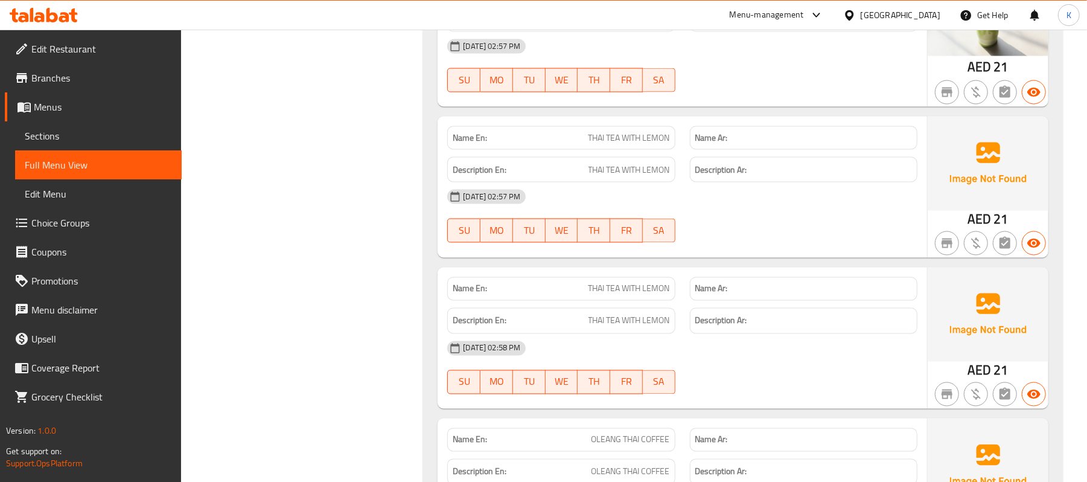
click at [491, 157] on div "Name En: THAI TEA WITH LEMON" at bounding box center [561, 138] width 242 height 38
click at [75, 107] on span "Menus" at bounding box center [103, 107] width 138 height 14
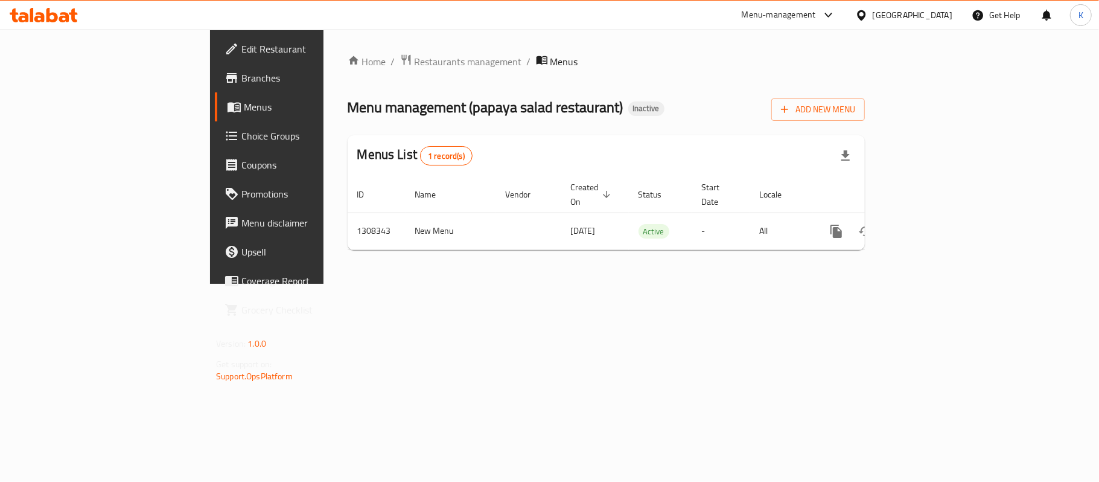
click at [865, 90] on div "Home / Restaurants management / Menus Menu management ( papaya salad restaurant…" at bounding box center [606, 157] width 517 height 206
click at [855, 109] on span "Add New Menu" at bounding box center [818, 109] width 74 height 15
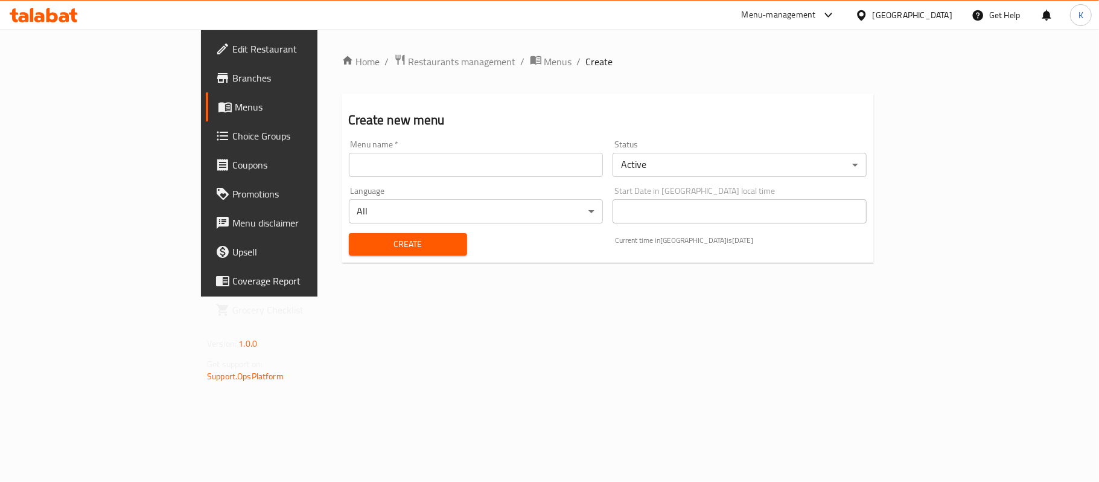
click at [527, 170] on input "text" at bounding box center [476, 165] width 254 height 24
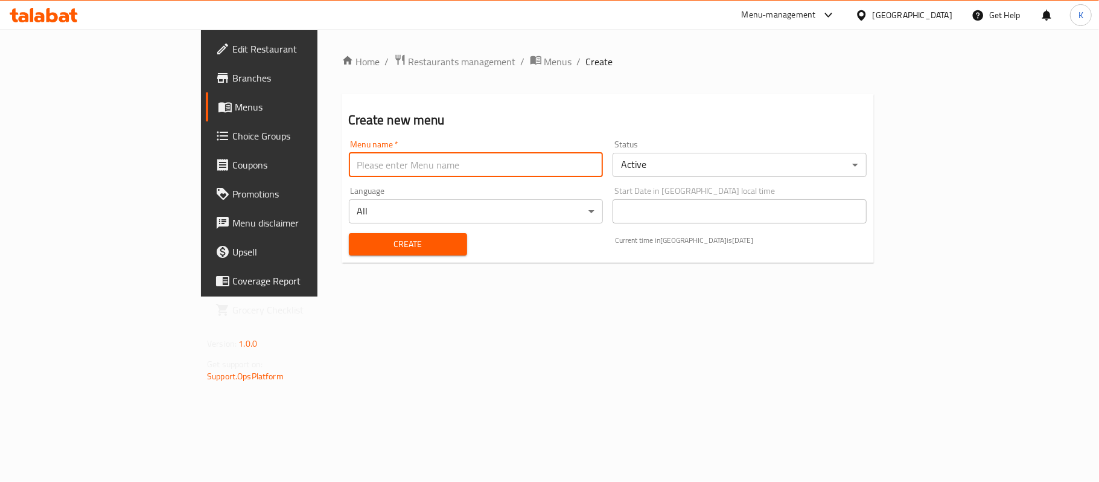
click at [519, 163] on input "text" at bounding box center [476, 165] width 254 height 24
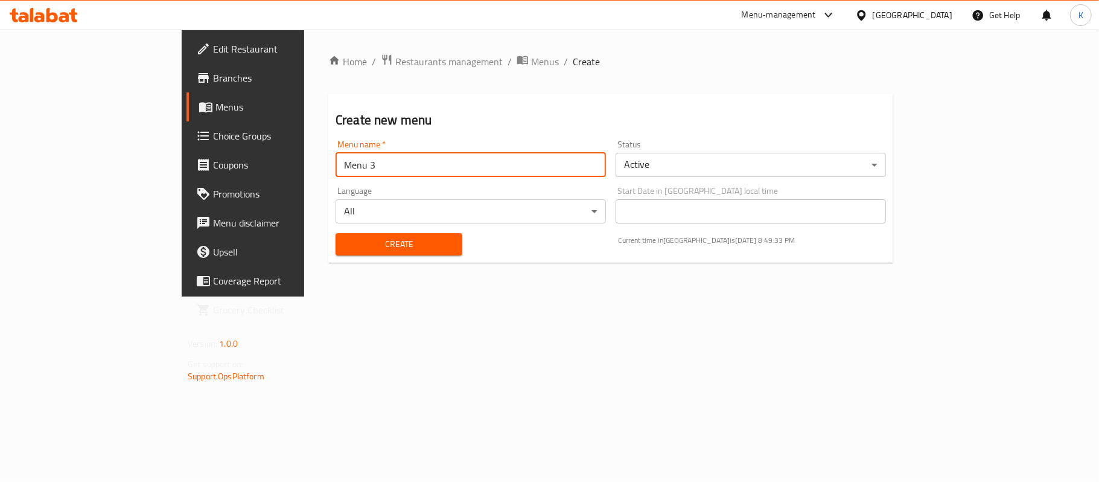
type input "Menu 3"
click at [371, 246] on span "Create" at bounding box center [398, 244] width 107 height 15
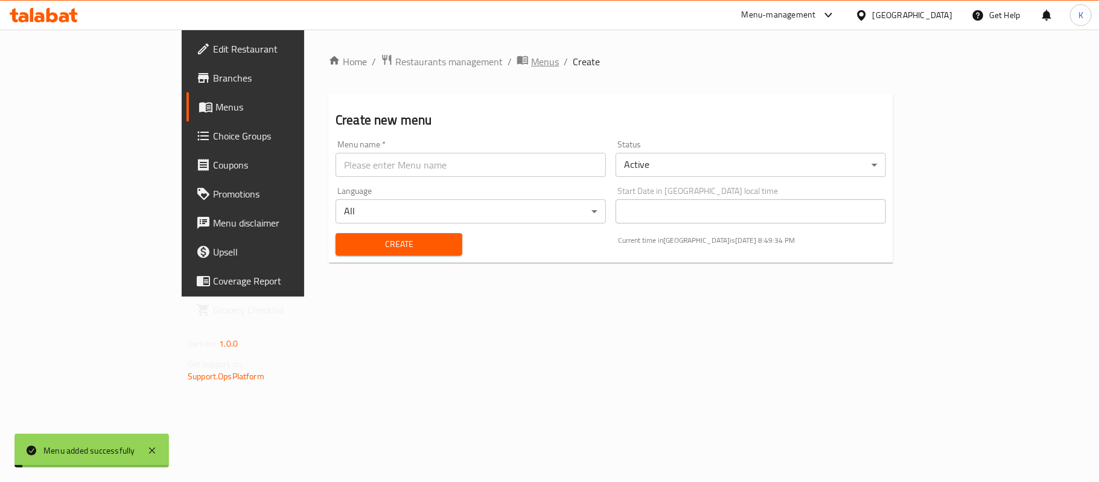
click at [531, 63] on span "Menus" at bounding box center [545, 61] width 28 height 14
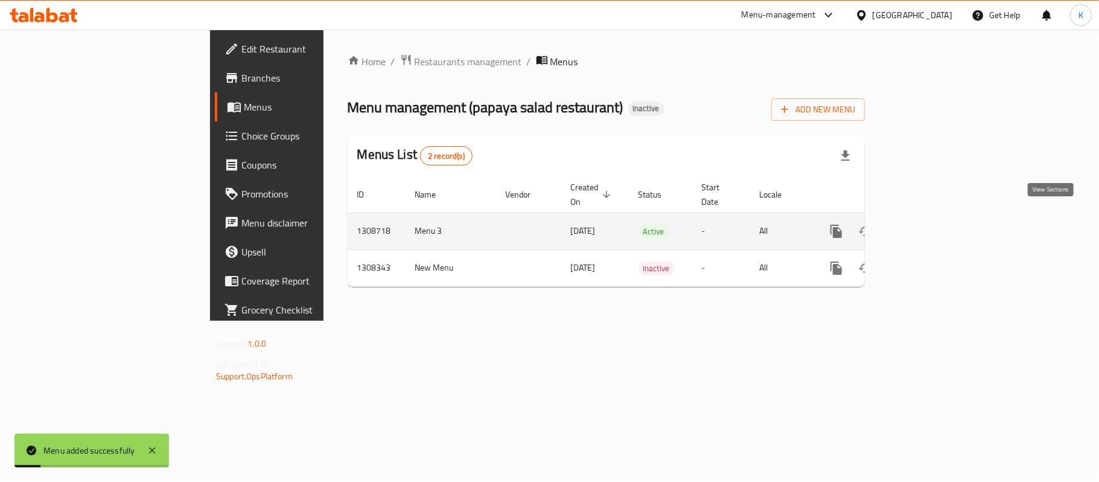
click at [929, 226] on icon "enhanced table" at bounding box center [923, 231] width 11 height 11
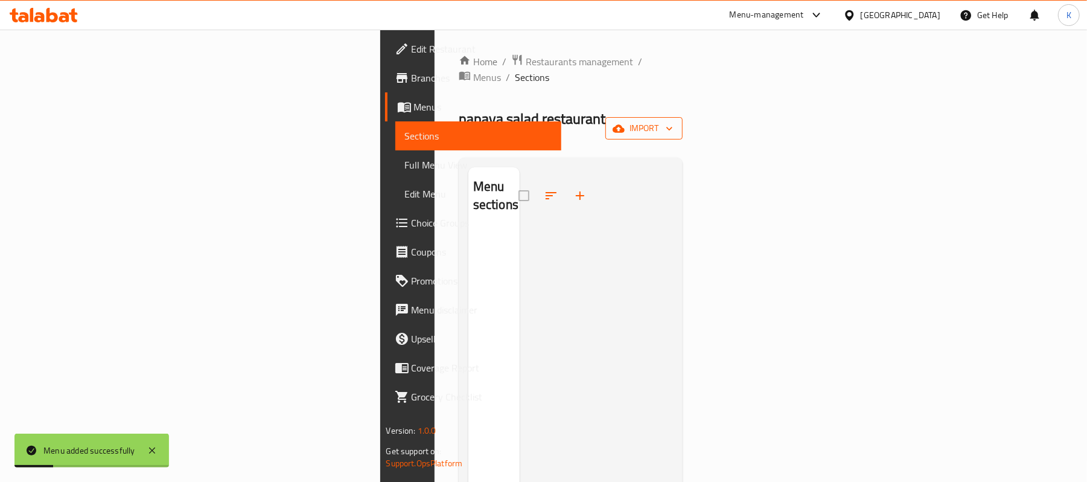
click at [673, 121] on span "import" at bounding box center [644, 128] width 58 height 15
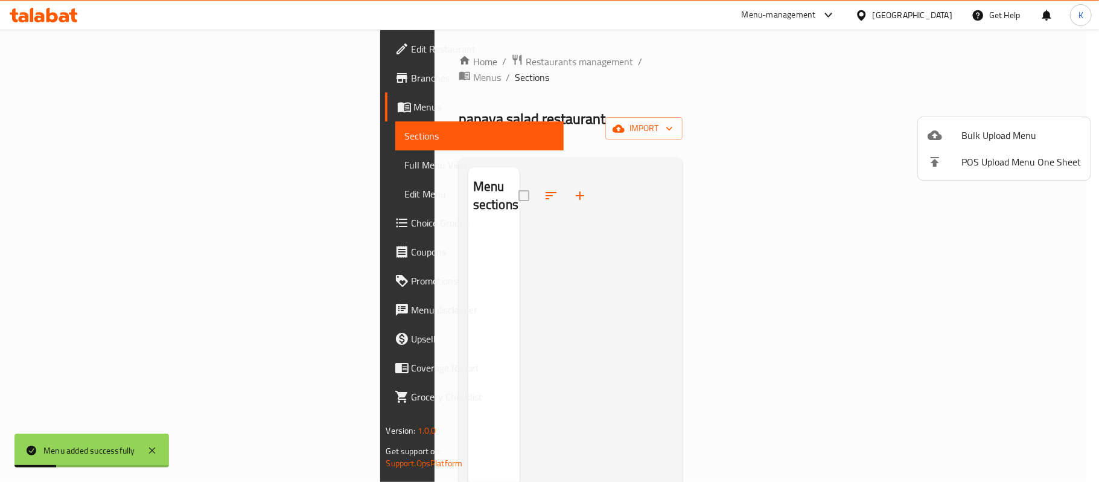
click at [1013, 130] on span "Bulk Upload Menu" at bounding box center [1021, 135] width 120 height 14
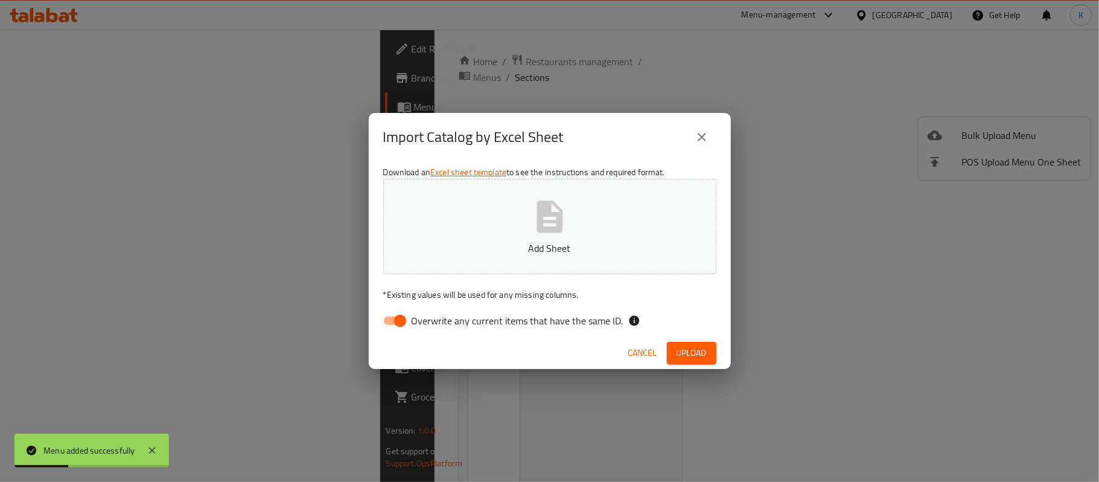
click at [399, 300] on p "* Existing values will be used for any missing columns." at bounding box center [549, 294] width 333 height 12
click at [398, 311] on input "Overwrite any current items that have the same ID." at bounding box center [400, 320] width 69 height 23
checkbox input "false"
click at [401, 201] on button "Add Sheet" at bounding box center [549, 226] width 333 height 95
click at [696, 358] on span "Upload" at bounding box center [692, 352] width 30 height 15
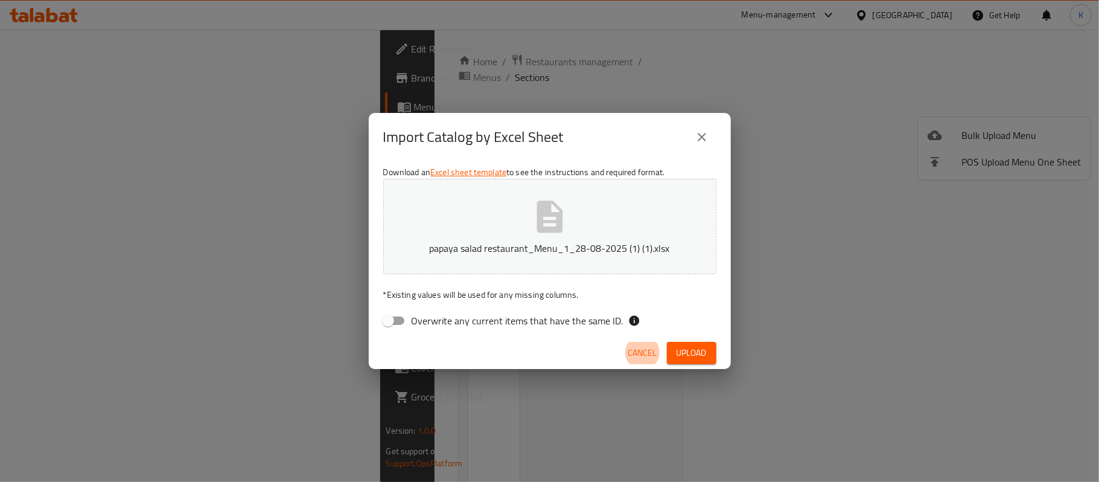
click at [591, 243] on p "papaya salad restaurant_Menu_1_28-08-2025 (1) (1).xlsx" at bounding box center [550, 248] width 296 height 14
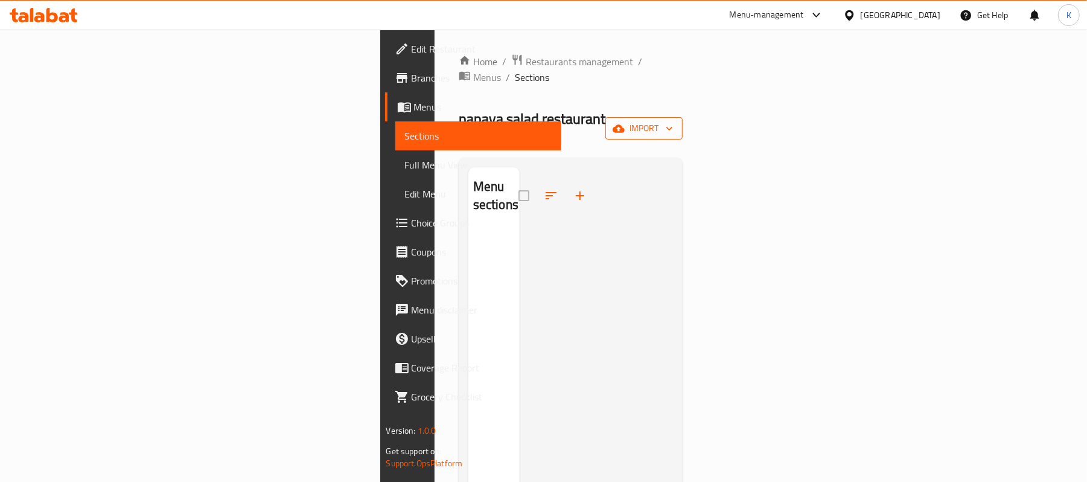
click at [673, 121] on span "import" at bounding box center [644, 128] width 58 height 15
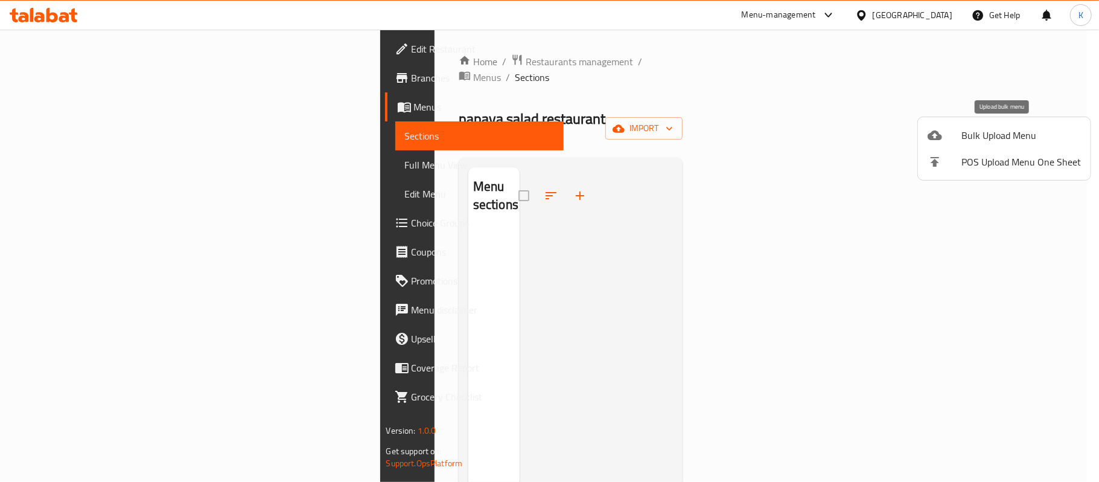
click at [1010, 136] on span "Bulk Upload Menu" at bounding box center [1021, 135] width 120 height 14
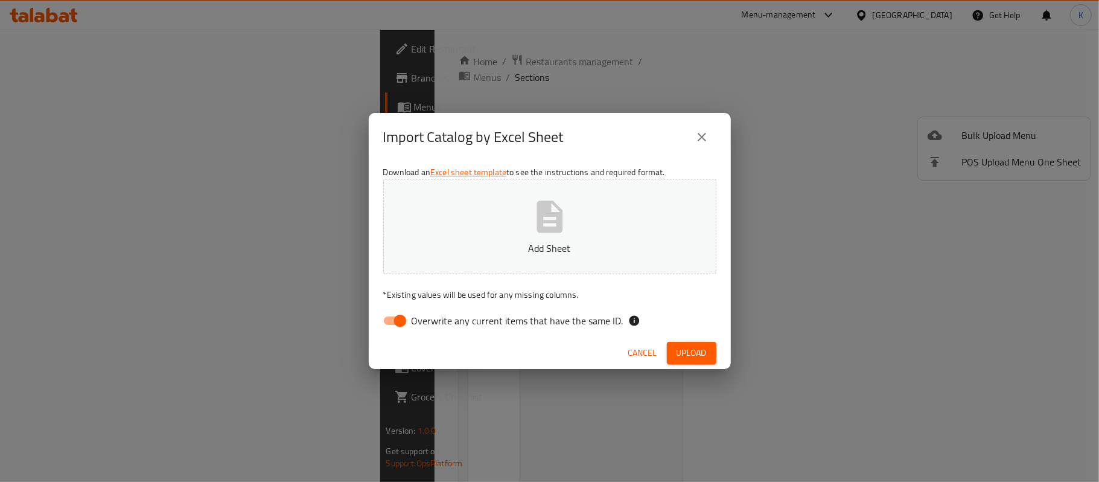
click at [473, 253] on p "Add Sheet" at bounding box center [550, 248] width 296 height 14
click at [397, 320] on input "Overwrite any current items that have the same ID." at bounding box center [400, 320] width 69 height 23
click at [534, 310] on label "Overwrite any current items that have the same ID." at bounding box center [500, 320] width 247 height 23
click at [422, 310] on input "Overwrite any current items that have the same ID." at bounding box center [388, 320] width 69 height 23
drag, startPoint x: 524, startPoint y: 247, endPoint x: 432, endPoint y: 317, distance: 115.4
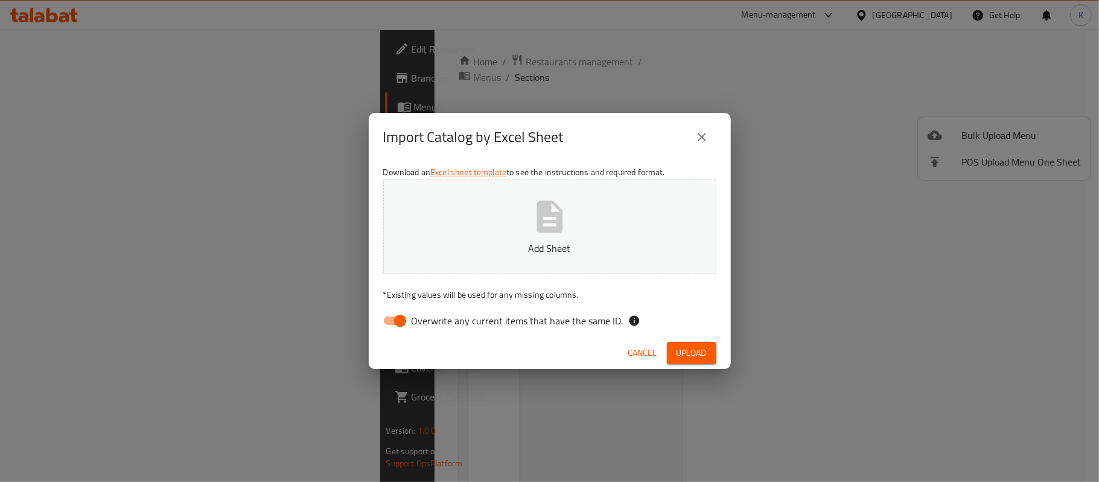
click at [433, 317] on div "Download an Excel sheet template to see the instructions and required format. A…" at bounding box center [550, 248] width 362 height 175
click at [406, 314] on input "Overwrite any current items that have the same ID." at bounding box center [400, 320] width 69 height 23
checkbox input "false"
click at [418, 229] on button "Add Sheet" at bounding box center [549, 226] width 333 height 95
click at [684, 353] on span "Upload" at bounding box center [692, 352] width 30 height 15
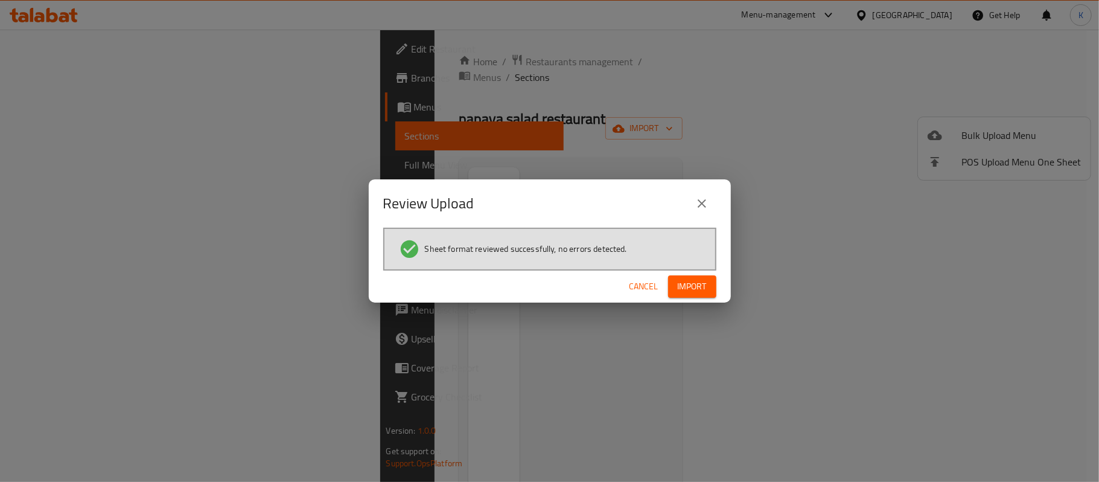
click at [695, 285] on span "Import" at bounding box center [692, 286] width 29 height 15
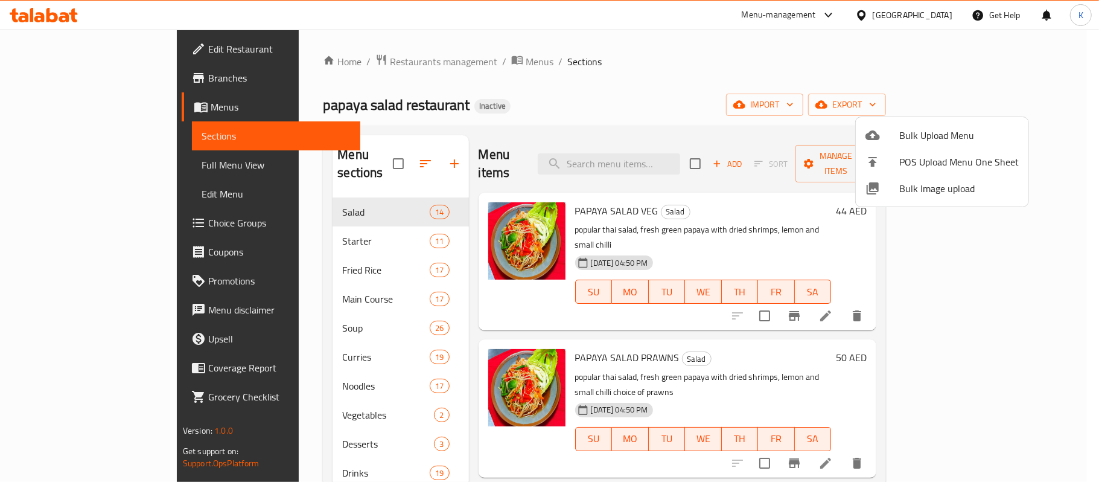
click at [698, 218] on div at bounding box center [549, 241] width 1099 height 482
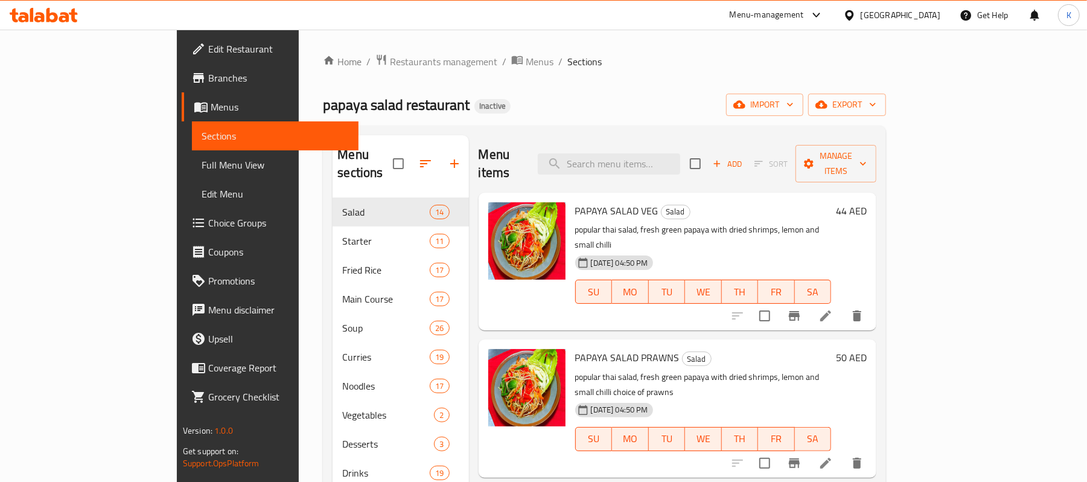
click at [202, 169] on span "Full Menu View" at bounding box center [275, 165] width 147 height 14
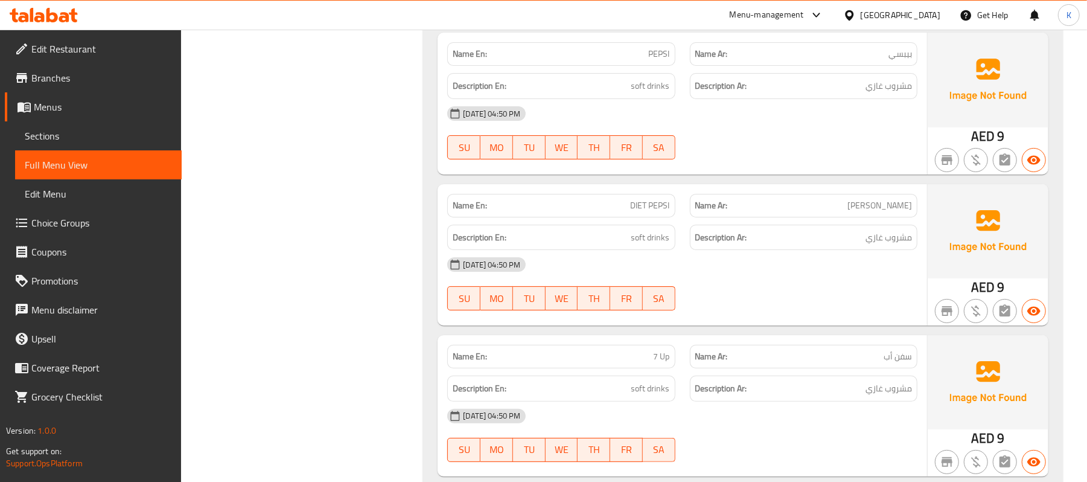
scroll to position [23421, 0]
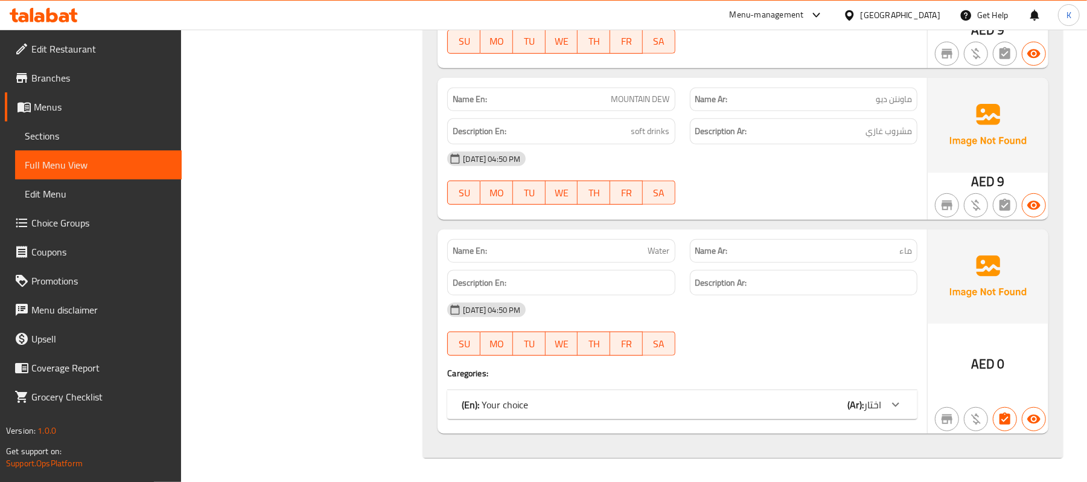
click at [792, 402] on div "(En): Your choice (Ar): اختار" at bounding box center [671, 404] width 419 height 14
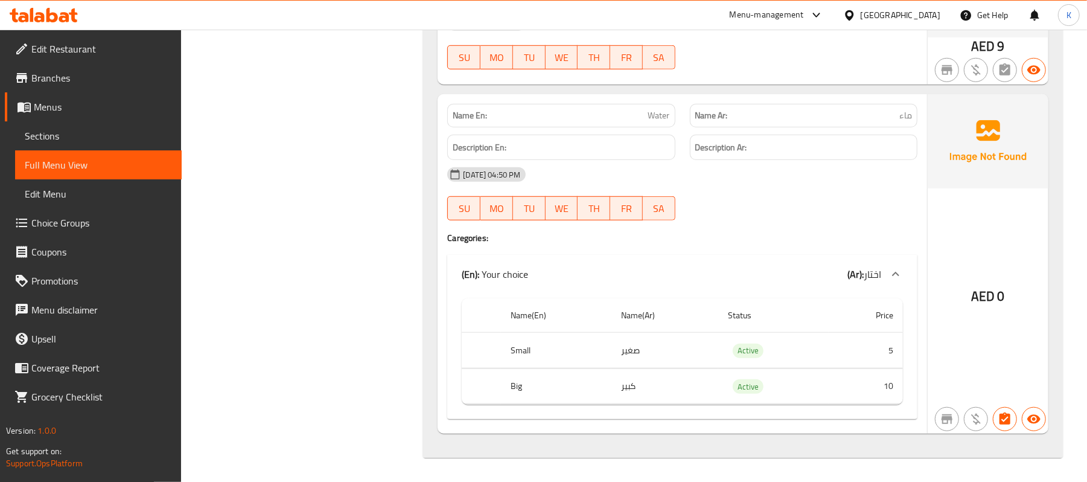
scroll to position [23557, 0]
drag, startPoint x: 1012, startPoint y: 304, endPoint x: 973, endPoint y: 308, distance: 39.4
click at [972, 309] on div "AED 0" at bounding box center [988, 264] width 121 height 340
copy div "AED 0"
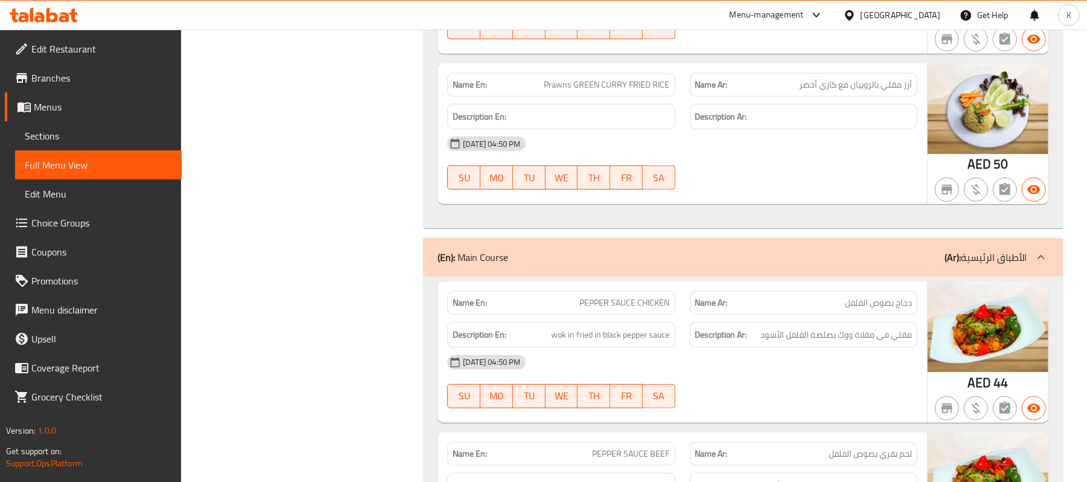
scroll to position [0, 0]
